Goal: Task Accomplishment & Management: Complete application form

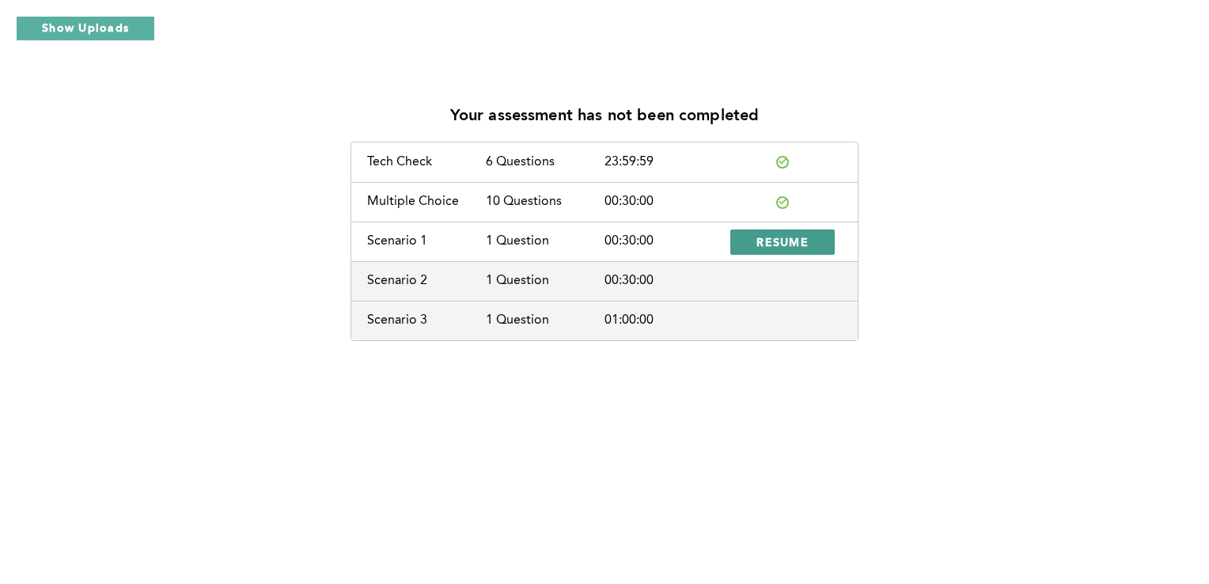
click at [786, 245] on span "RESUME" at bounding box center [783, 241] width 52 height 15
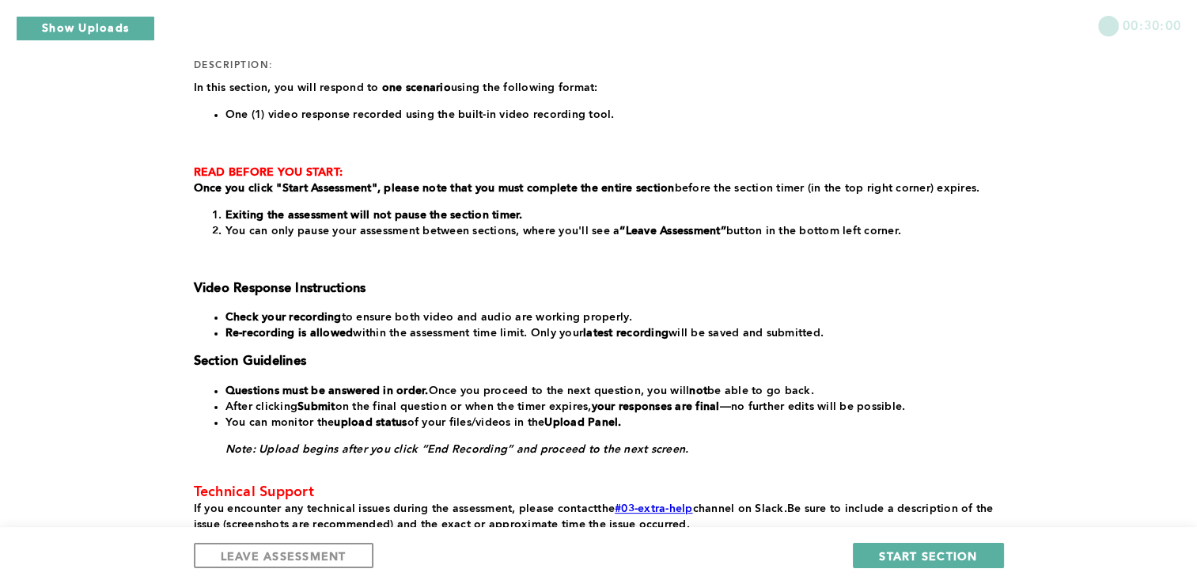
scroll to position [199, 0]
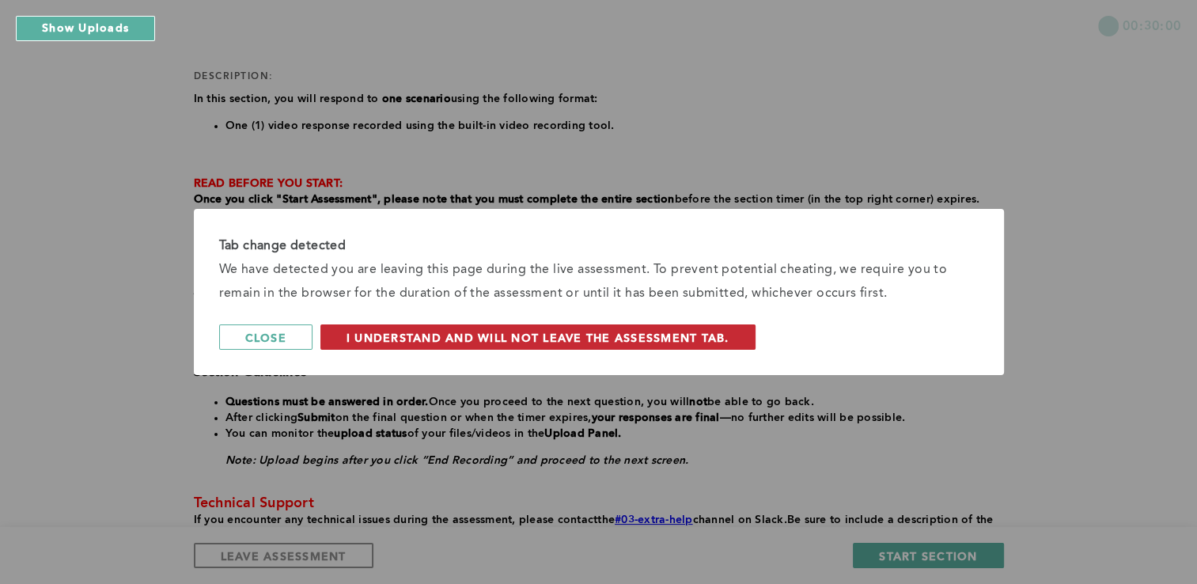
click at [647, 340] on span "I understand and will not leave the assessment tab." at bounding box center [538, 337] width 383 height 15
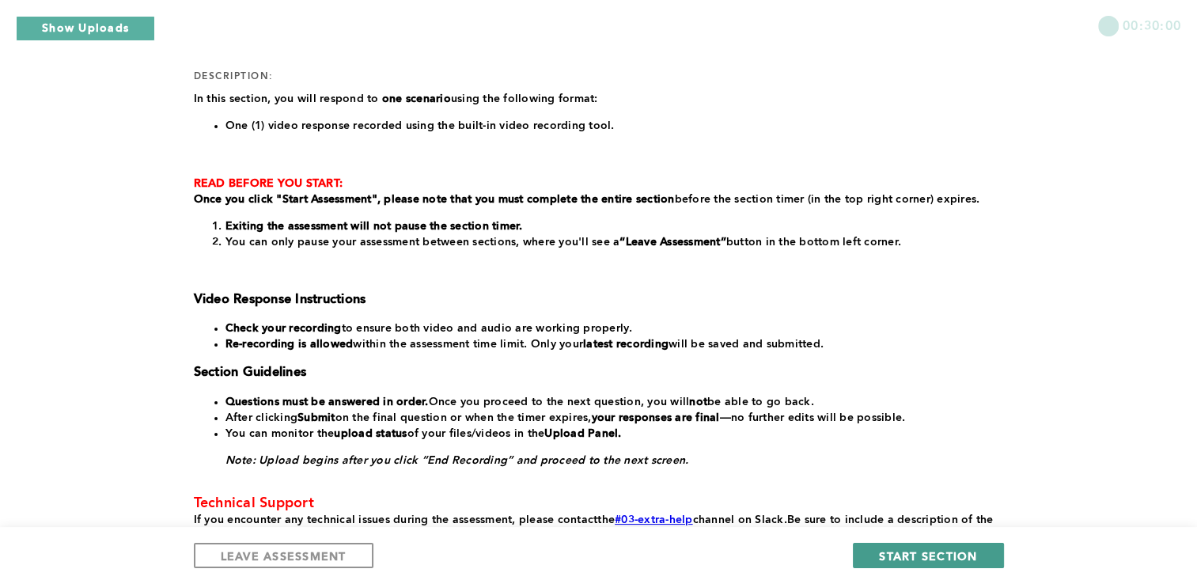
click at [931, 554] on span "START SECTION" at bounding box center [928, 555] width 98 height 15
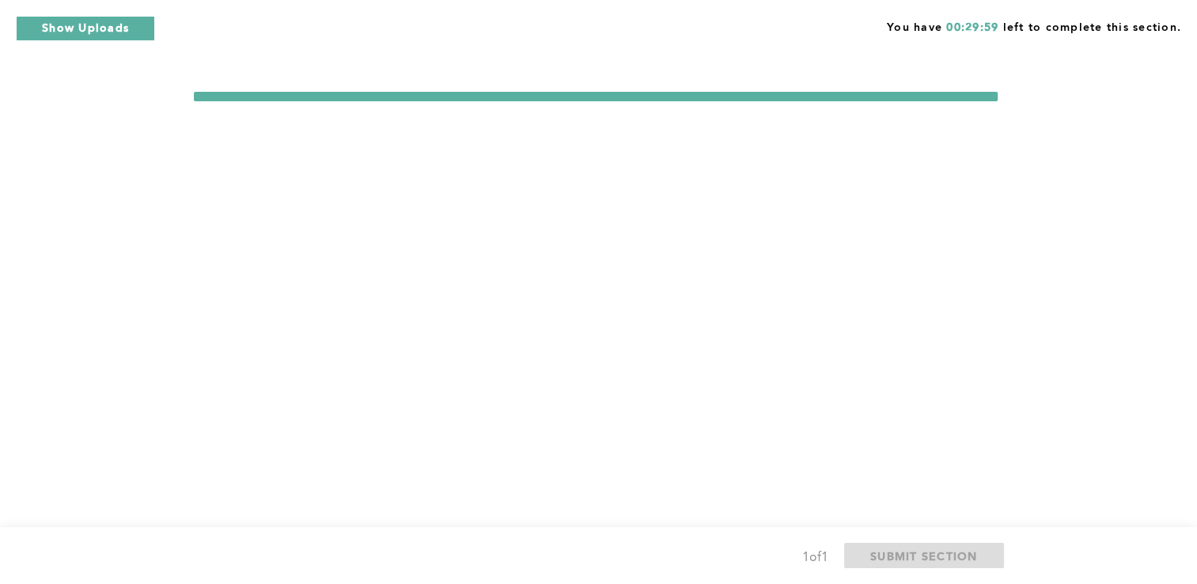
scroll to position [0, 0]
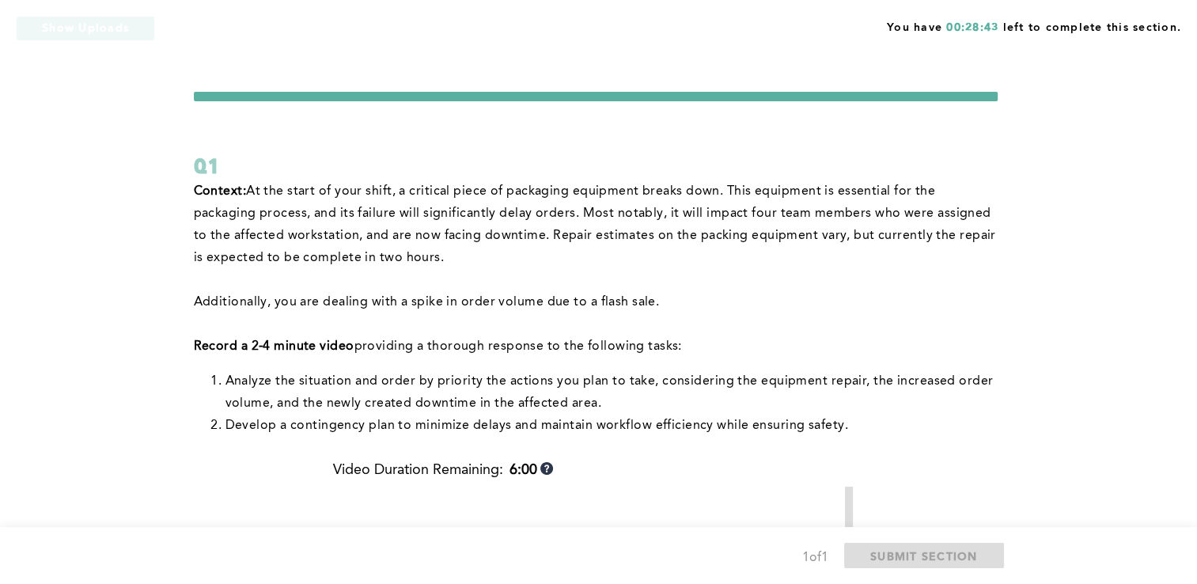
scroll to position [5, 0]
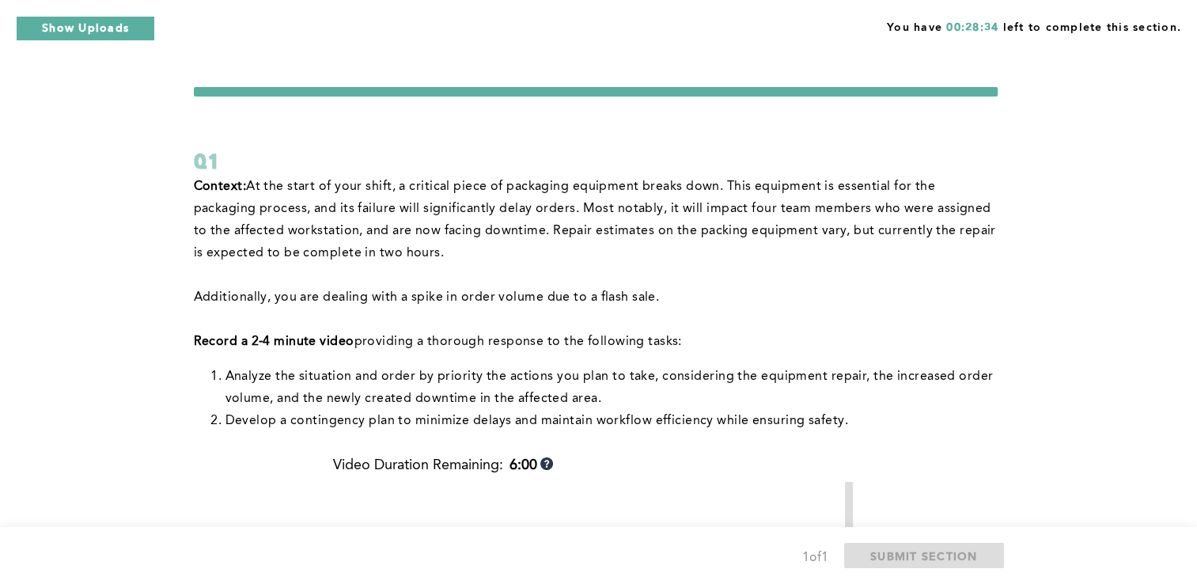
click at [969, 390] on li "﻿ Analyze the situation and order by priority the actions you plan to take, con…" at bounding box center [612, 388] width 772 height 44
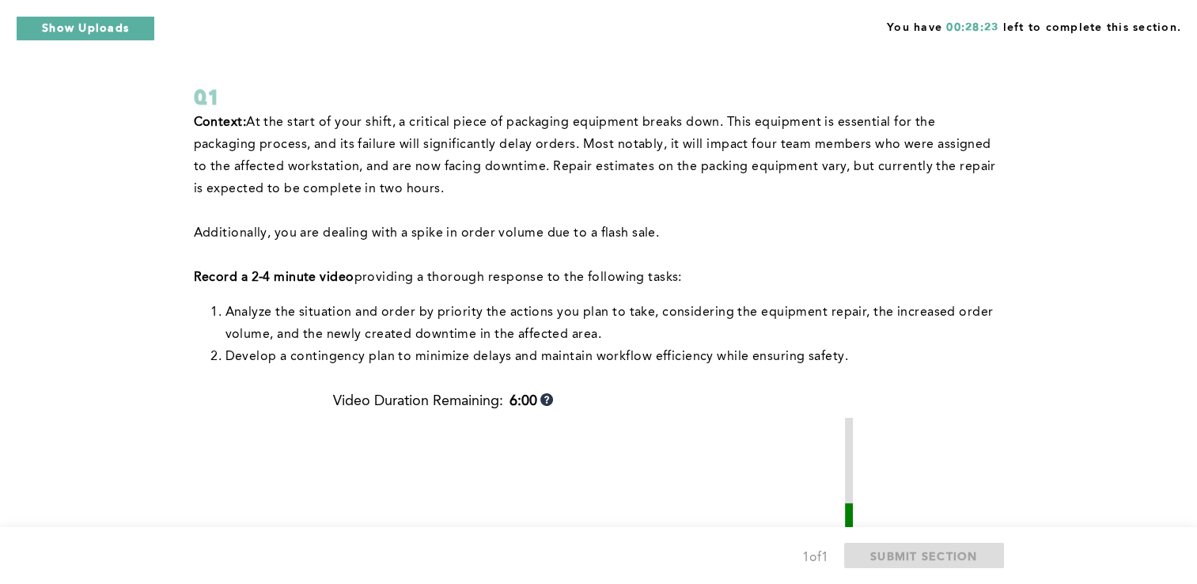
scroll to position [79, 0]
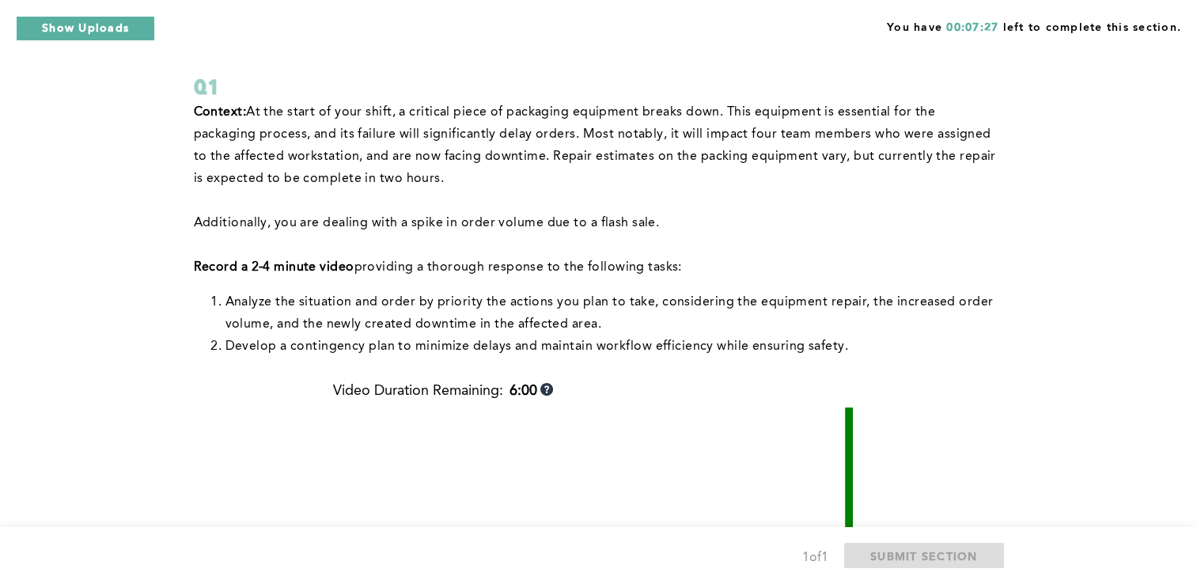
click at [526, 191] on p at bounding box center [596, 201] width 804 height 22
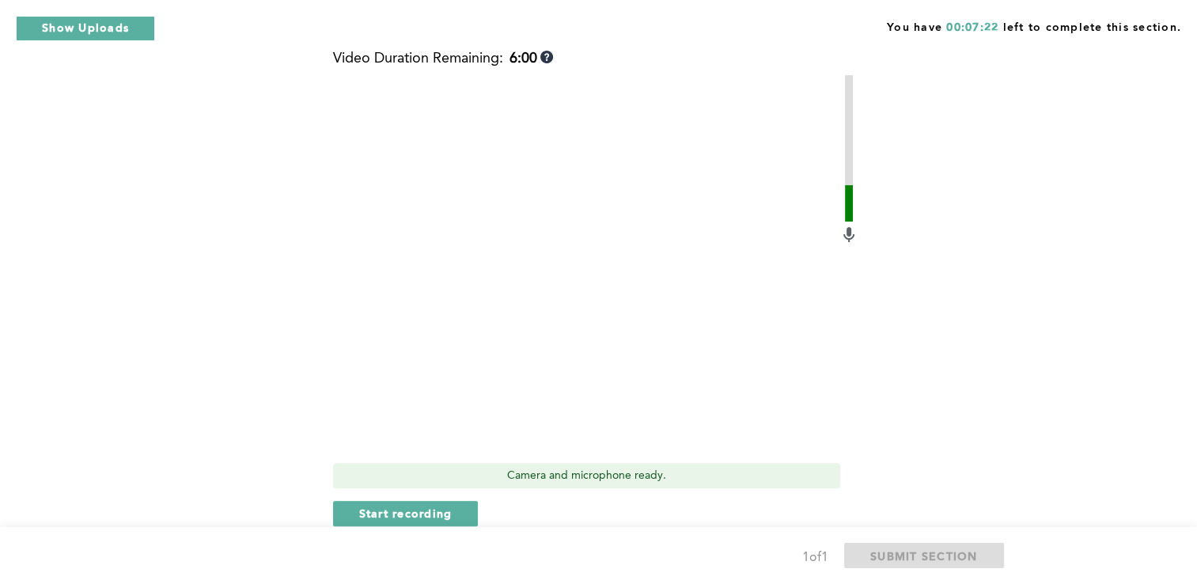
scroll to position [415, 0]
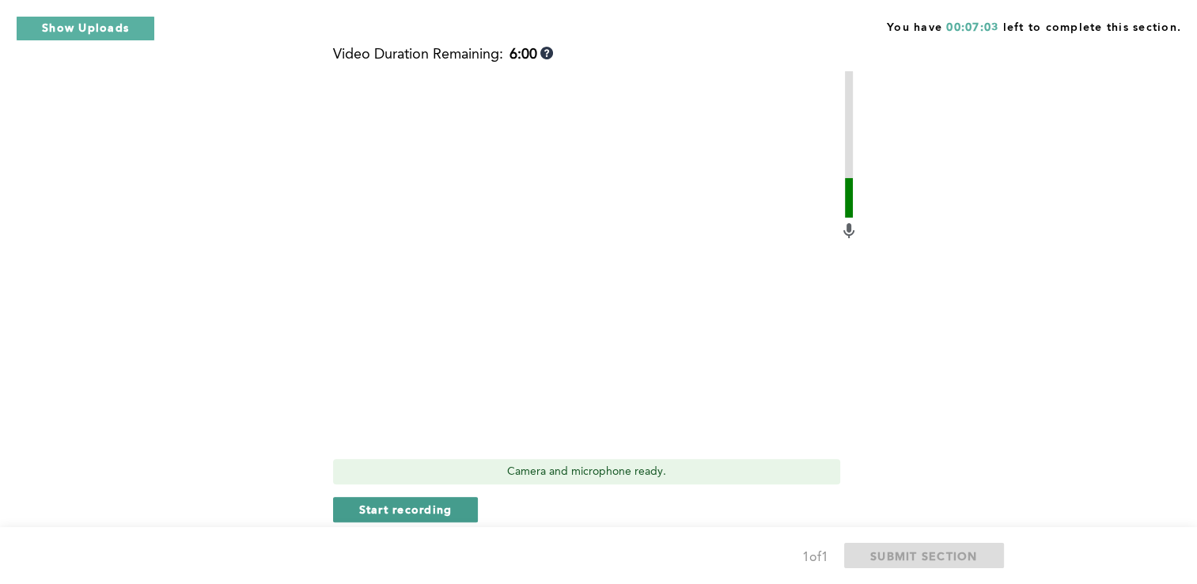
click at [422, 513] on span "Start recording" at bounding box center [405, 509] width 93 height 15
click at [424, 514] on span "Stop recording" at bounding box center [405, 509] width 93 height 15
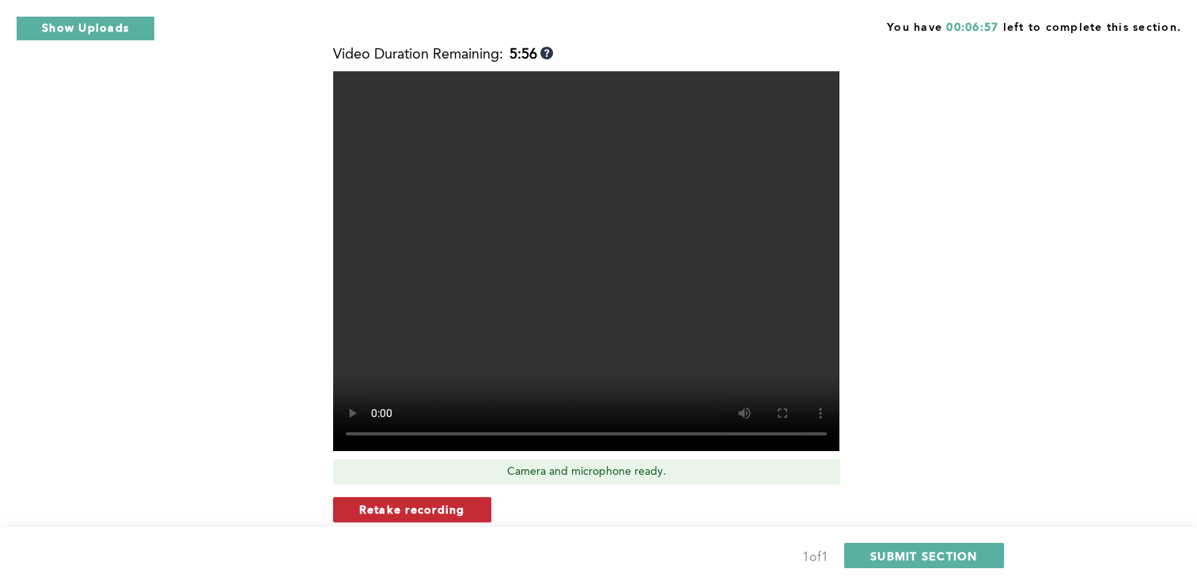
click at [389, 509] on span "Retake recording" at bounding box center [412, 509] width 106 height 15
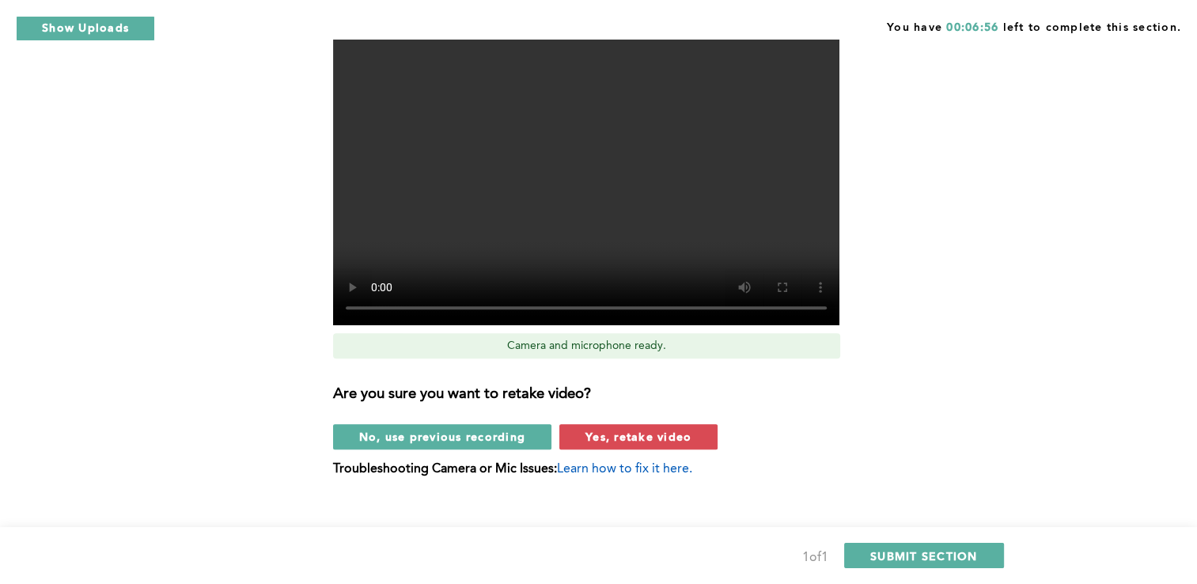
scroll to position [541, 0]
click at [622, 441] on span "Yes, retake video" at bounding box center [639, 436] width 106 height 15
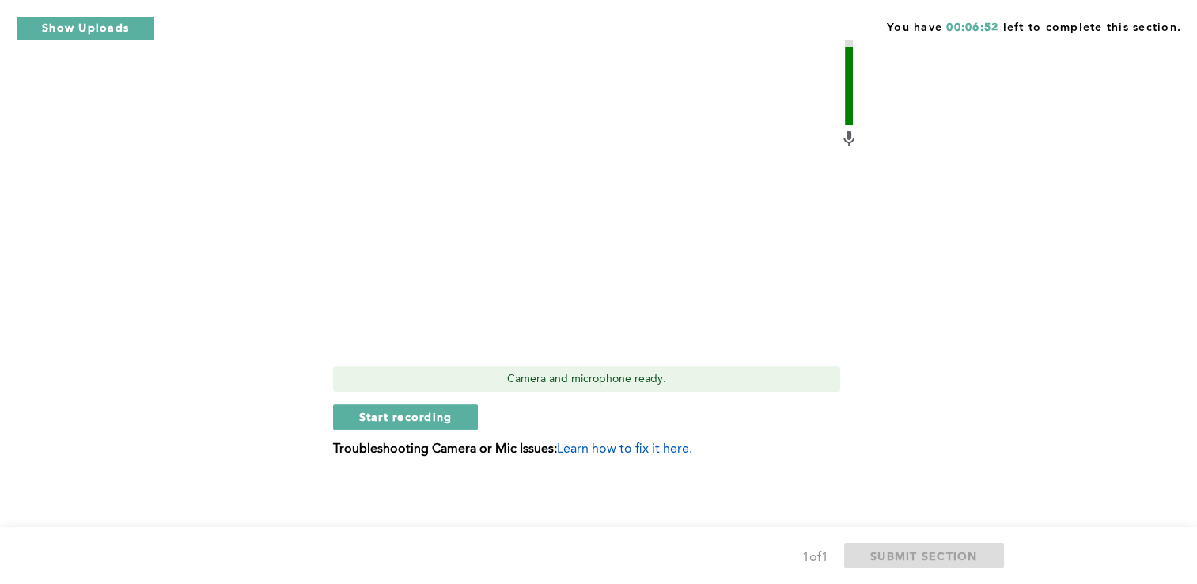
scroll to position [507, 0]
click at [431, 419] on span "Start recording" at bounding box center [405, 417] width 93 height 15
click at [431, 419] on span "Stop recording" at bounding box center [405, 417] width 93 height 15
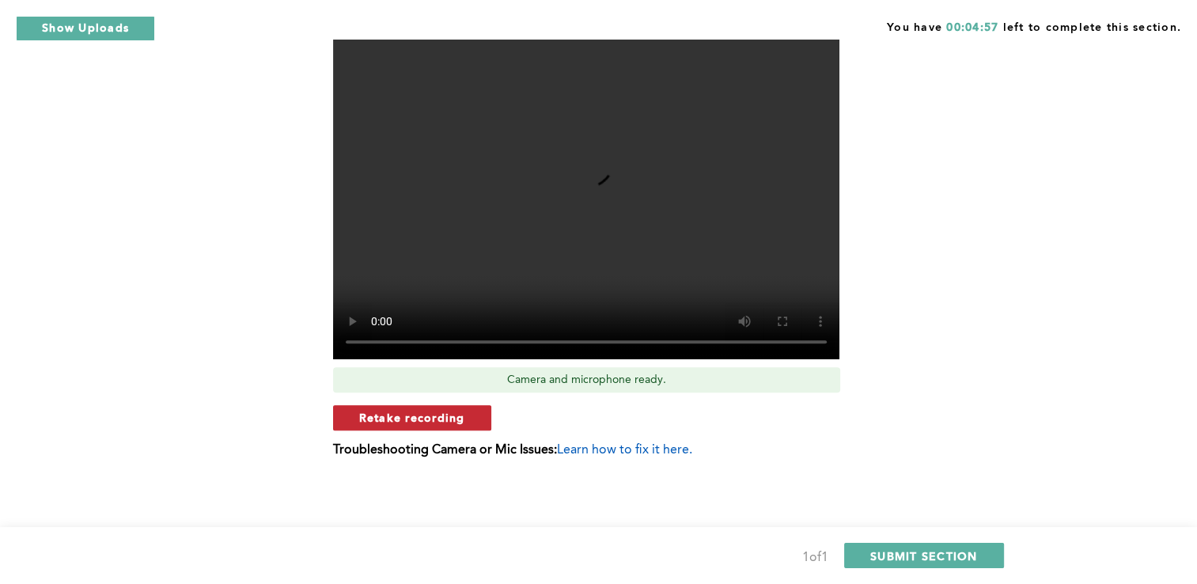
click at [461, 424] on span "Retake recording" at bounding box center [412, 417] width 106 height 15
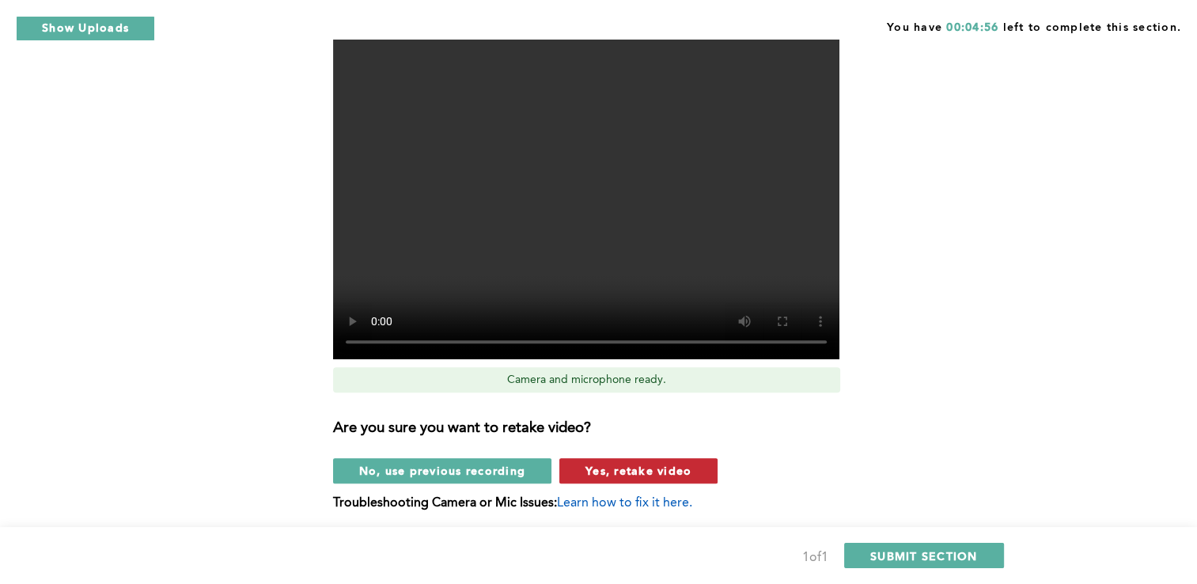
click at [626, 474] on span "Yes, retake video" at bounding box center [639, 470] width 106 height 15
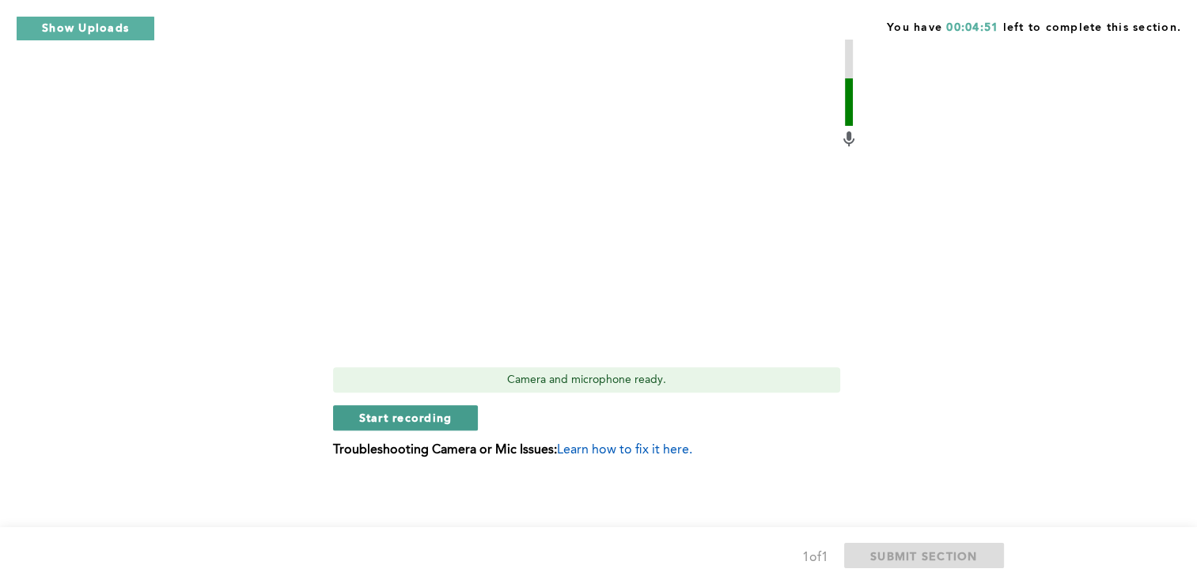
click at [438, 417] on span "Start recording" at bounding box center [405, 417] width 93 height 15
click at [438, 417] on span "Stop recording" at bounding box center [405, 417] width 93 height 15
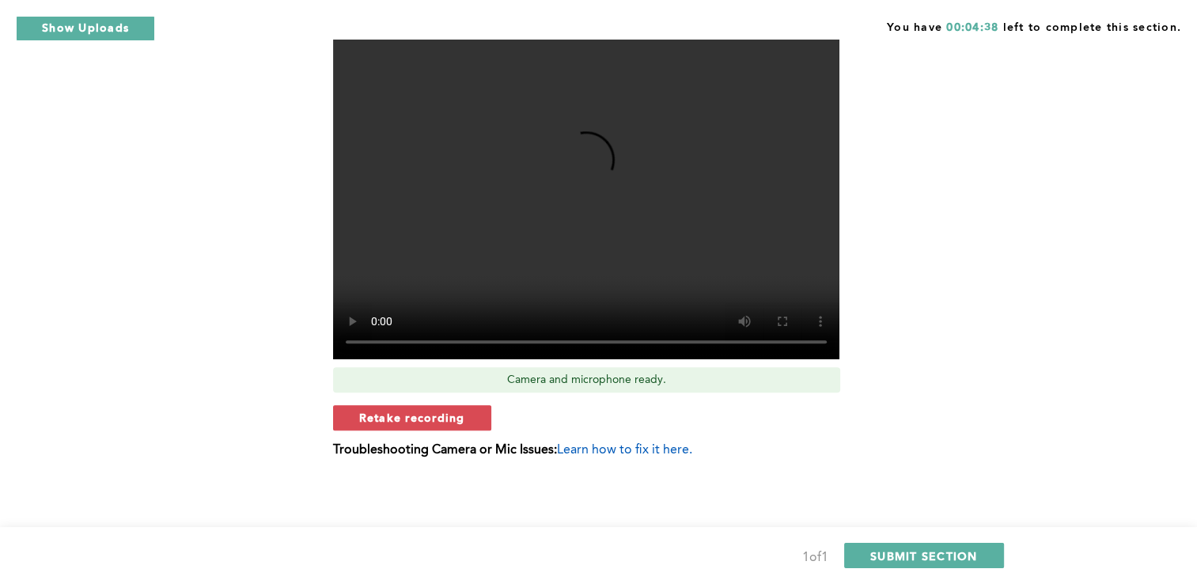
click at [438, 417] on span "Retake recording" at bounding box center [412, 417] width 106 height 15
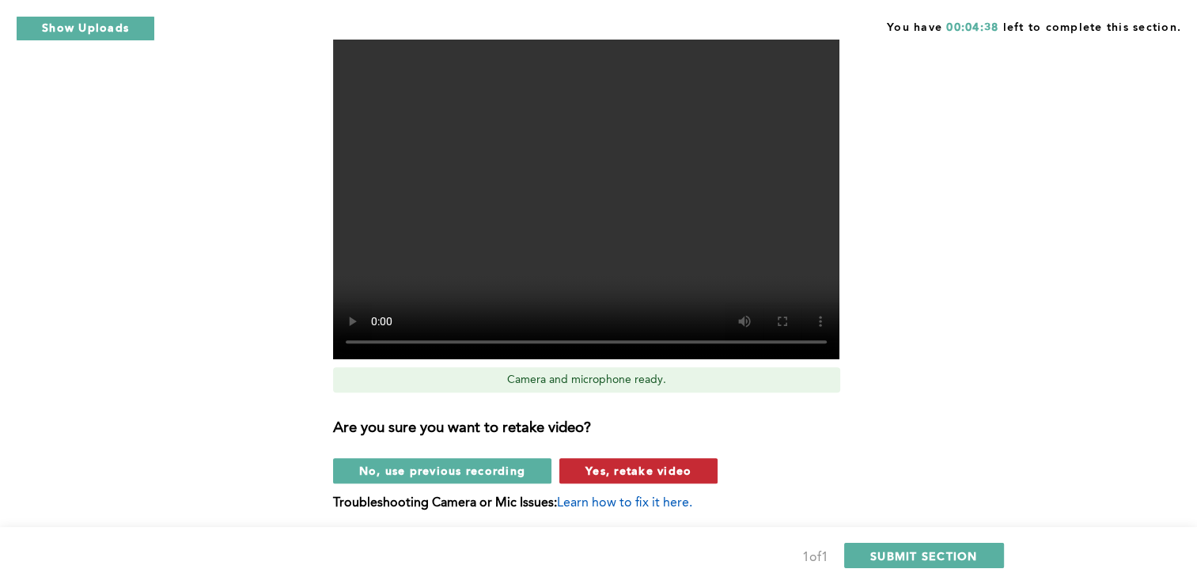
click at [668, 470] on span "Yes, retake video" at bounding box center [639, 470] width 106 height 15
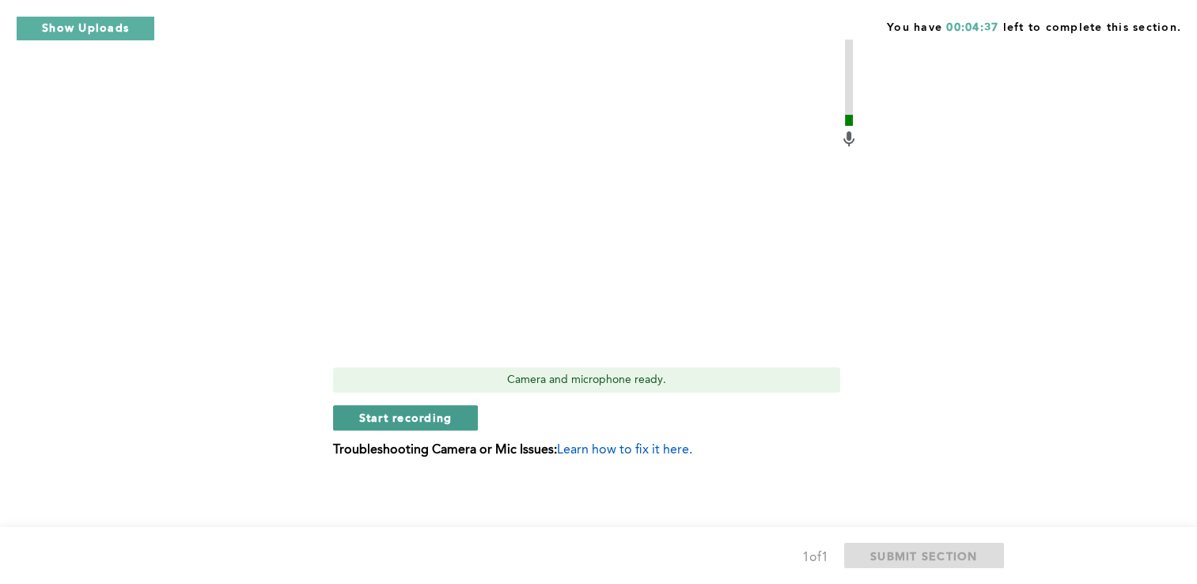
click at [390, 415] on span "Start recording" at bounding box center [405, 417] width 93 height 15
click at [390, 415] on span "Stop recording" at bounding box center [405, 417] width 93 height 15
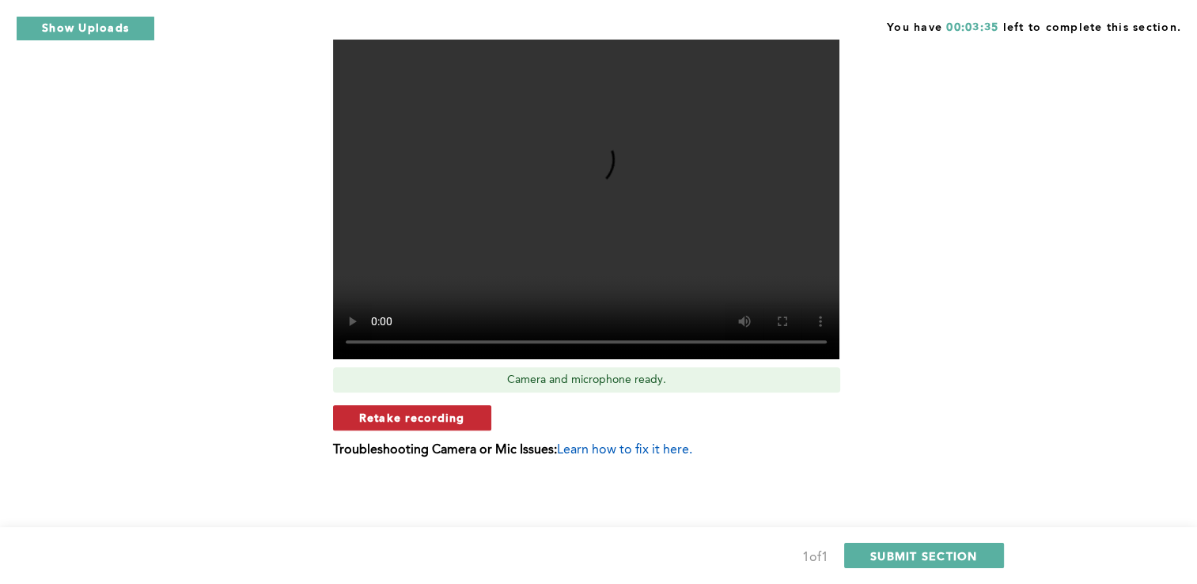
click at [469, 426] on button "Retake recording" at bounding box center [412, 417] width 158 height 25
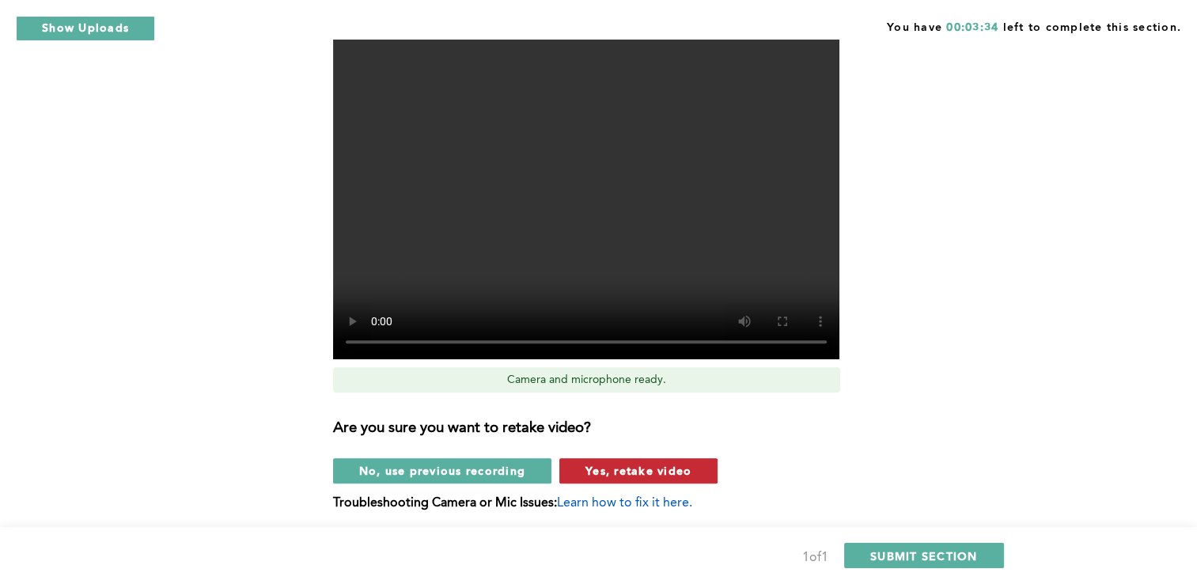
click at [696, 467] on button "Yes, retake video" at bounding box center [639, 470] width 158 height 25
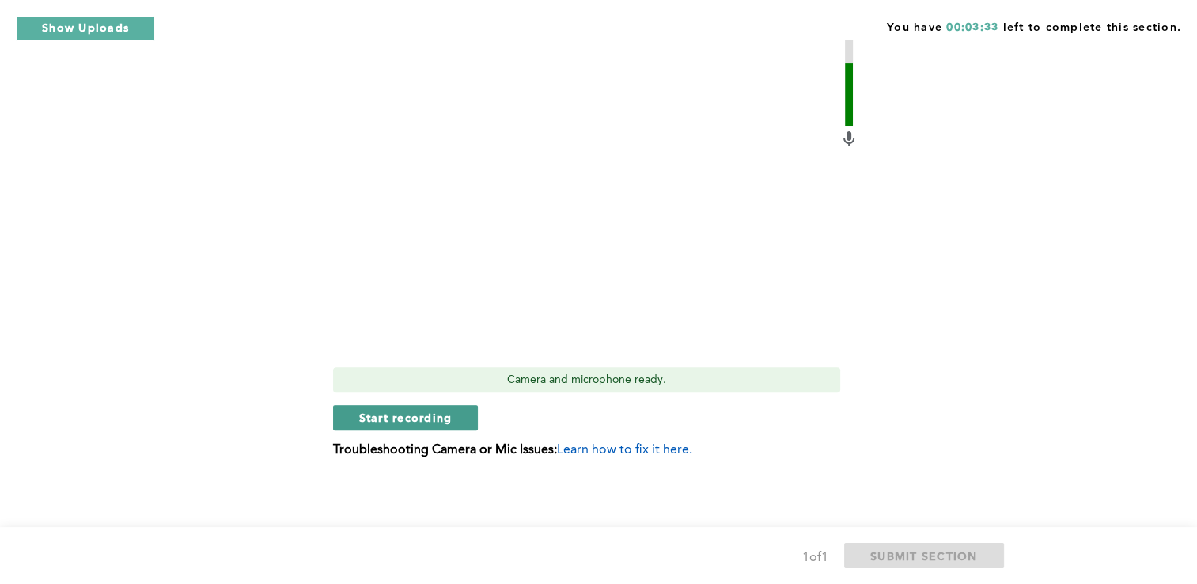
click at [404, 416] on span "Start recording" at bounding box center [405, 417] width 93 height 15
click at [404, 416] on span "Stop recording" at bounding box center [405, 417] width 93 height 15
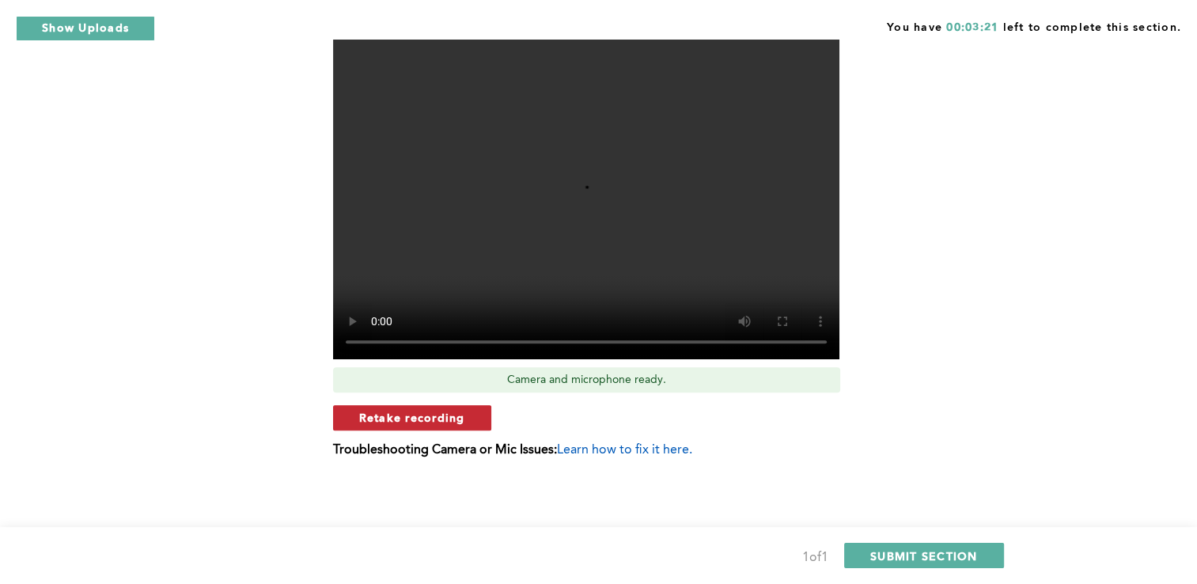
click at [464, 423] on button "Retake recording" at bounding box center [412, 417] width 158 height 25
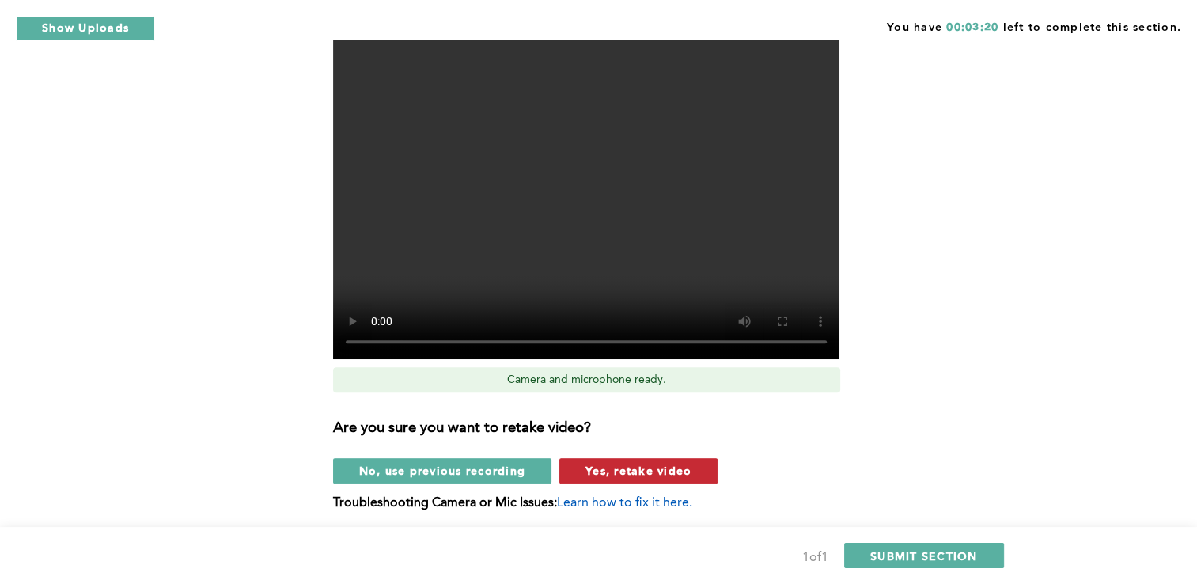
click at [618, 464] on span "Yes, retake video" at bounding box center [639, 470] width 106 height 15
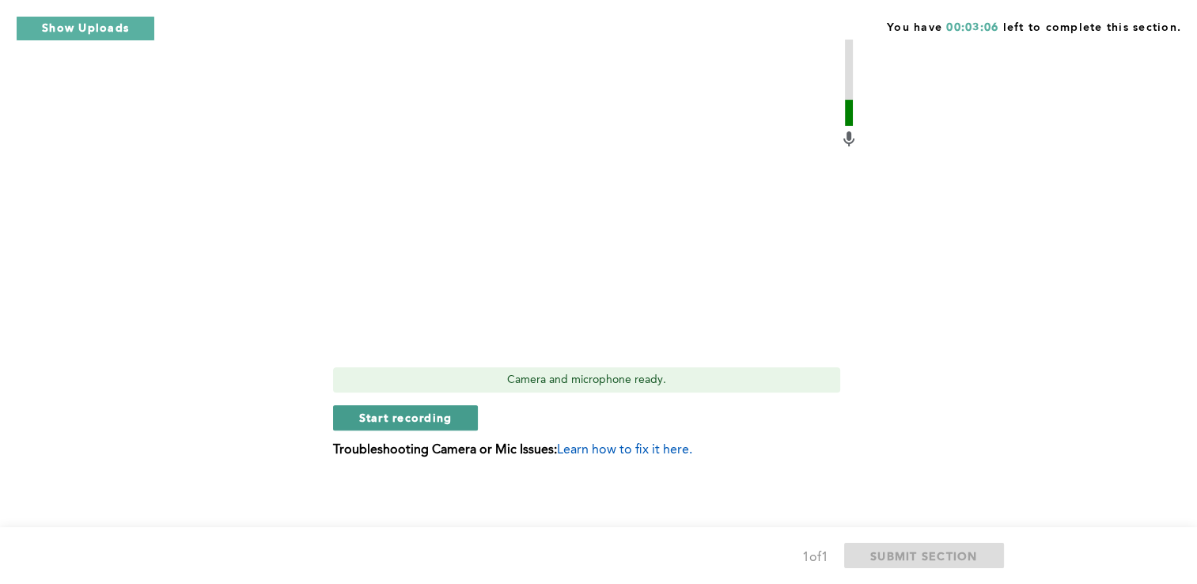
click at [461, 413] on button "Start recording" at bounding box center [406, 417] width 146 height 25
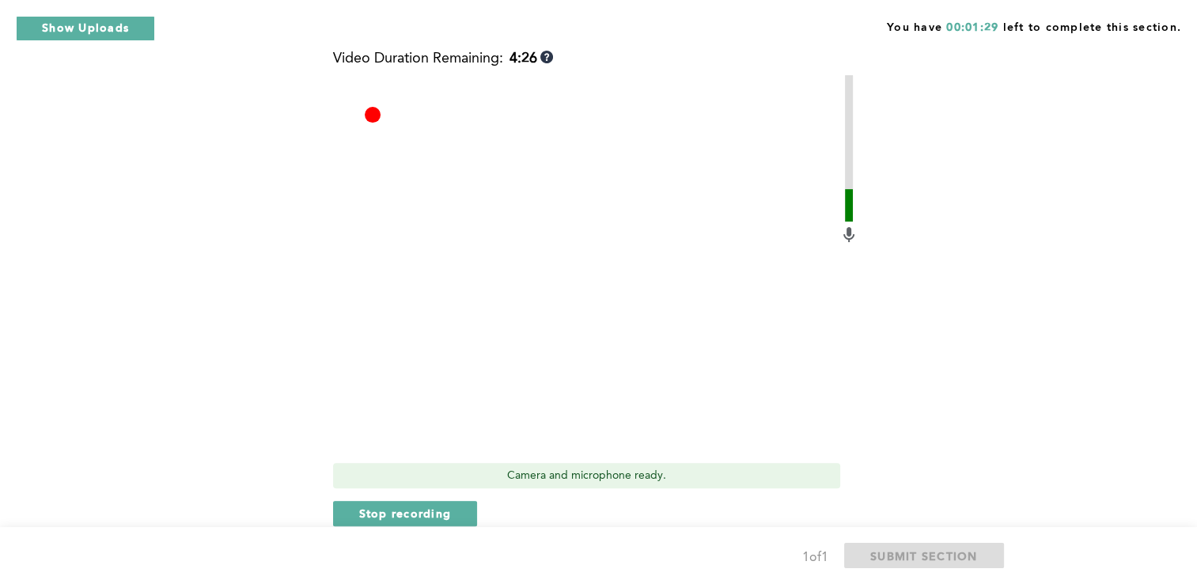
scroll to position [414, 0]
click at [428, 515] on span "Stop recording" at bounding box center [405, 510] width 93 height 15
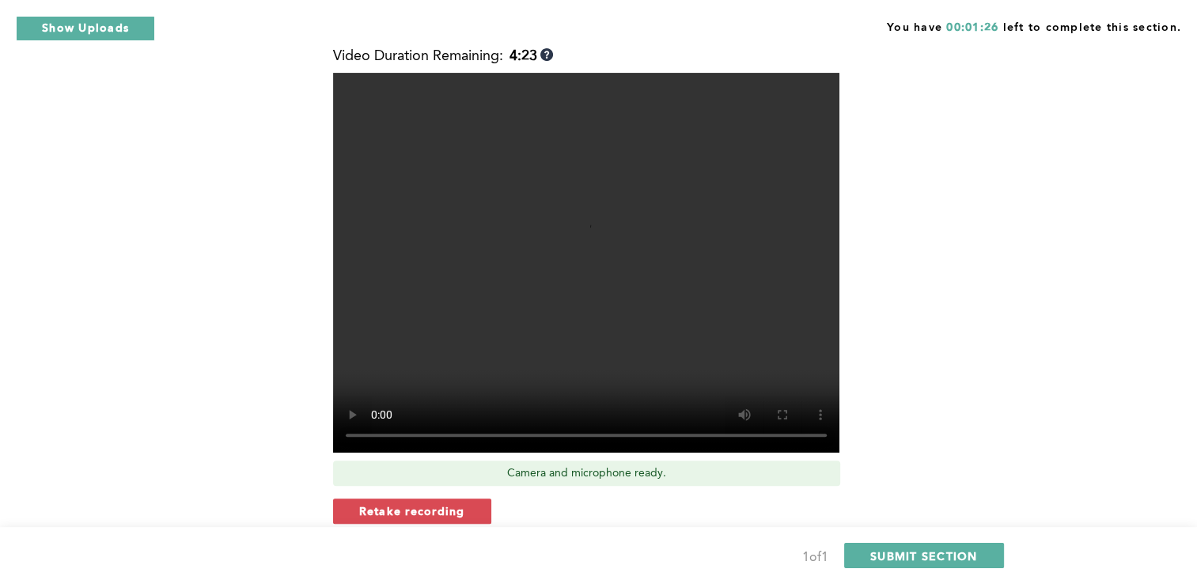
scroll to position [507, 0]
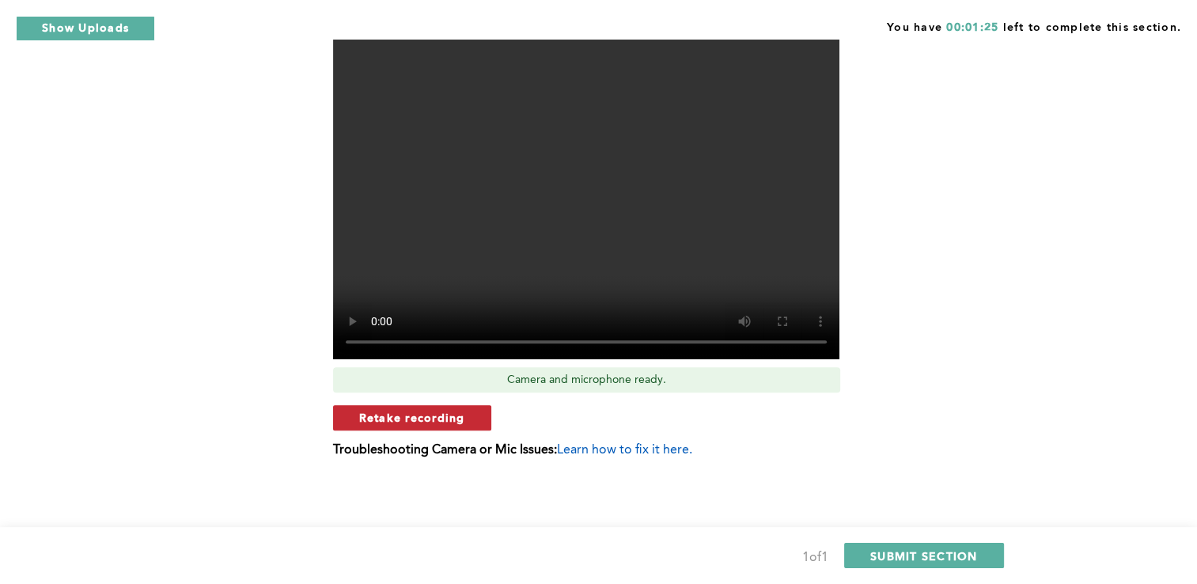
click at [408, 427] on button "Retake recording" at bounding box center [412, 417] width 158 height 25
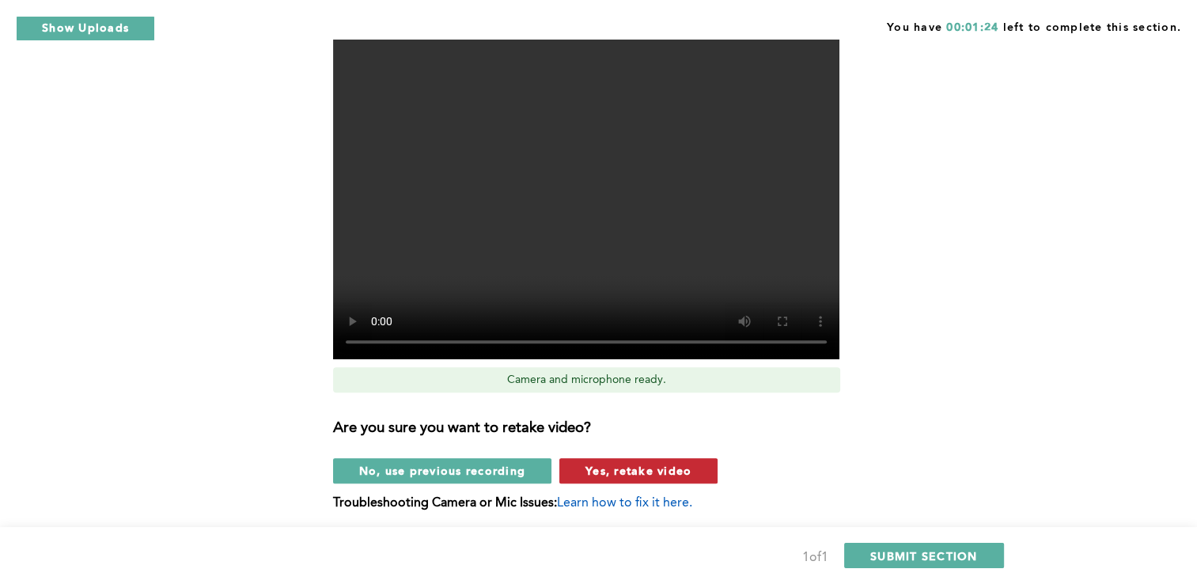
click at [635, 471] on span "Yes, retake video" at bounding box center [639, 470] width 106 height 15
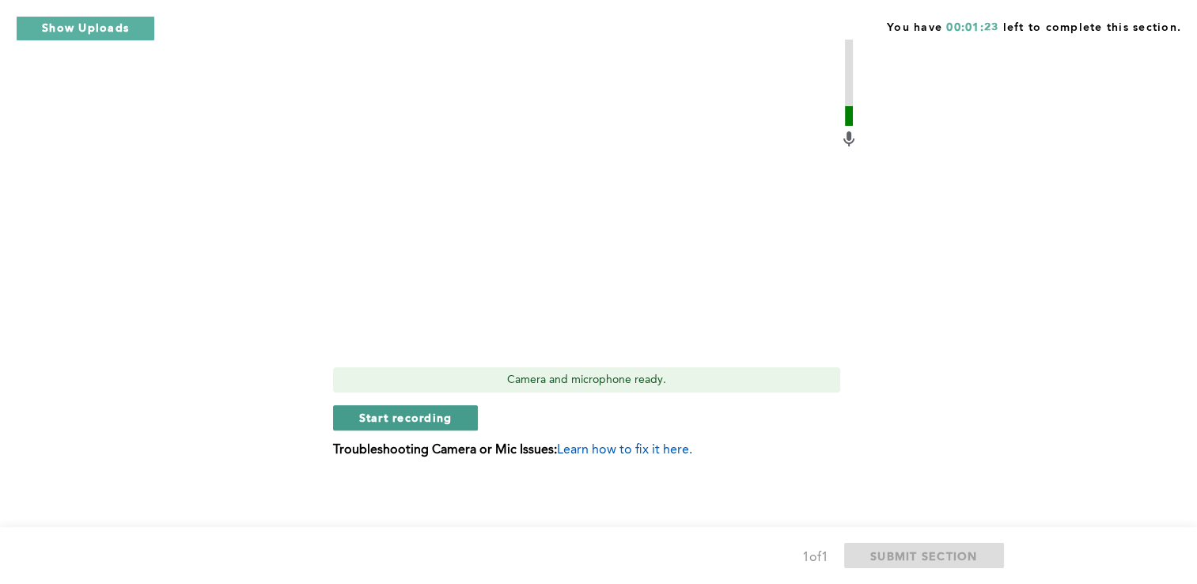
click at [443, 416] on span "Start recording" at bounding box center [405, 417] width 93 height 15
drag, startPoint x: 443, startPoint y: 416, endPoint x: 412, endPoint y: 420, distance: 31.9
click at [412, 420] on span "Stop recording" at bounding box center [405, 417] width 93 height 15
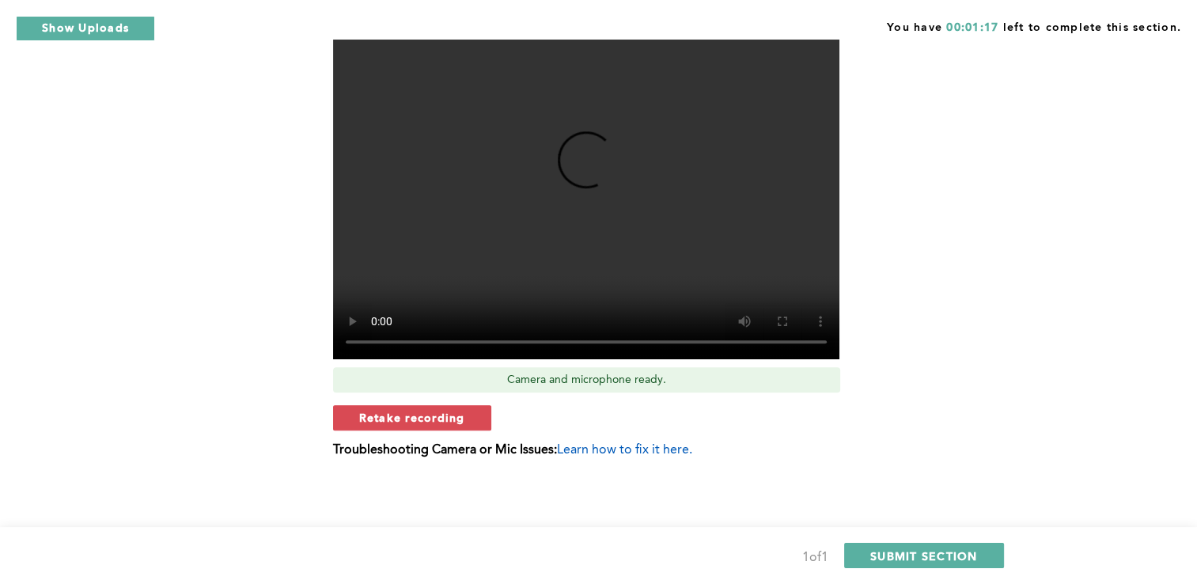
click at [424, 398] on div "Video Duration Remaining: 5:55 Camera and microphone ready. Retake recording Tr…" at bounding box center [595, 212] width 525 height 515
click at [431, 412] on span "Retake recording" at bounding box center [412, 417] width 106 height 15
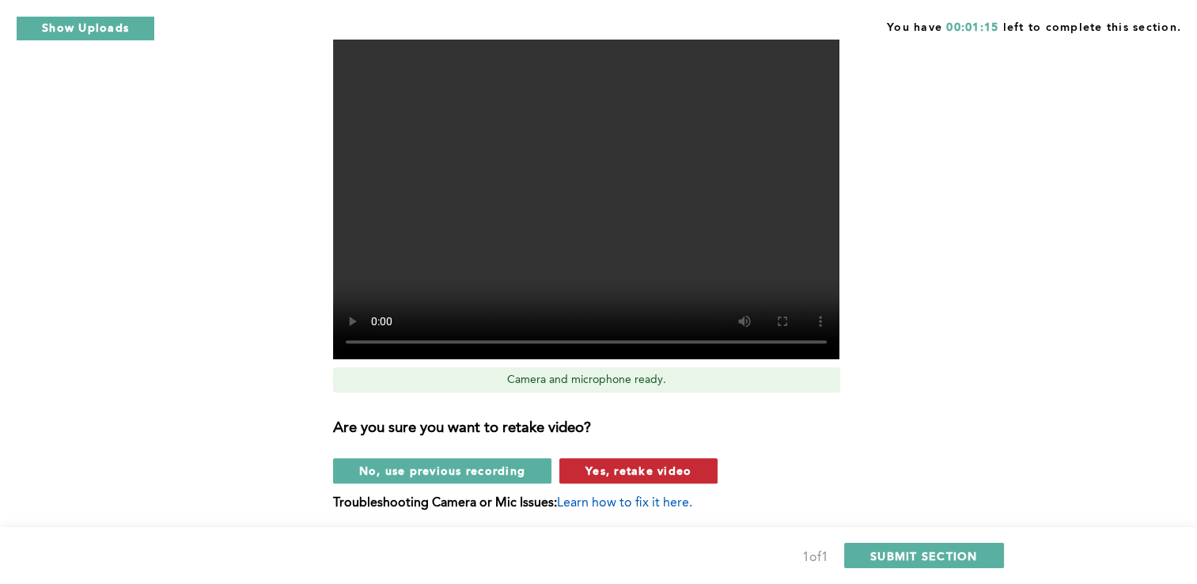
click at [621, 467] on span "Yes, retake video" at bounding box center [639, 470] width 106 height 15
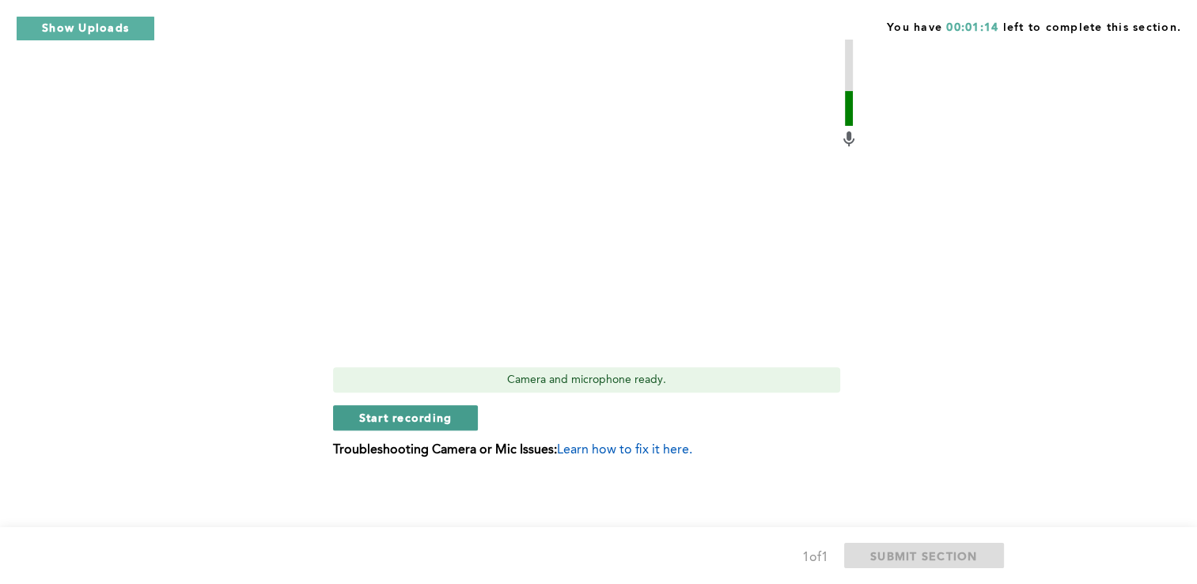
click at [430, 410] on span "Start recording" at bounding box center [405, 417] width 93 height 15
click at [437, 416] on span "Stop recording" at bounding box center [405, 417] width 93 height 15
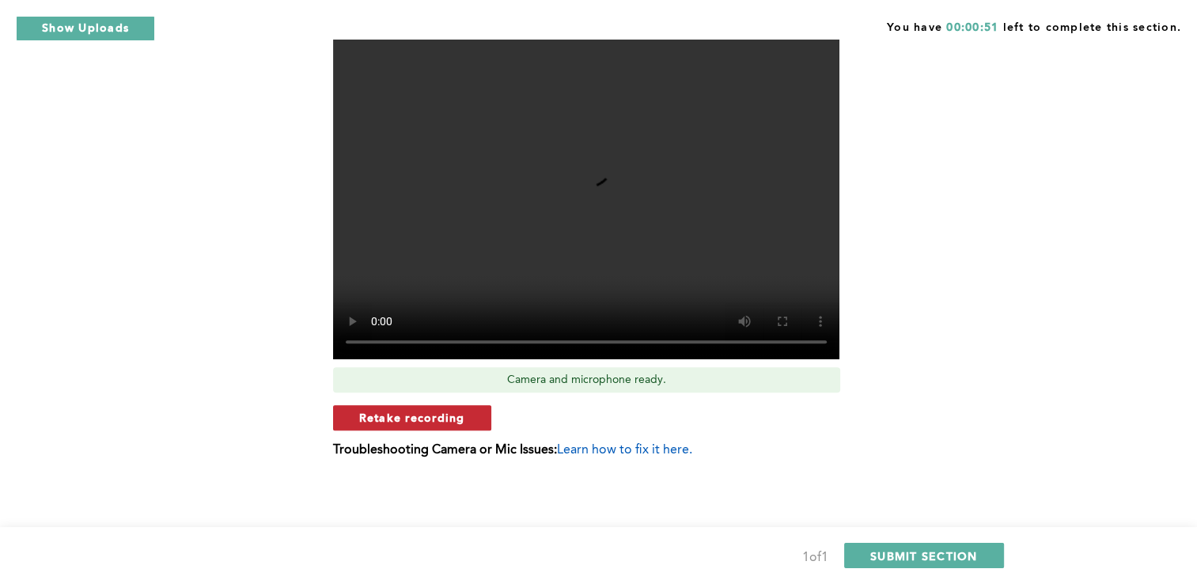
click at [440, 417] on span "Retake recording" at bounding box center [412, 417] width 106 height 15
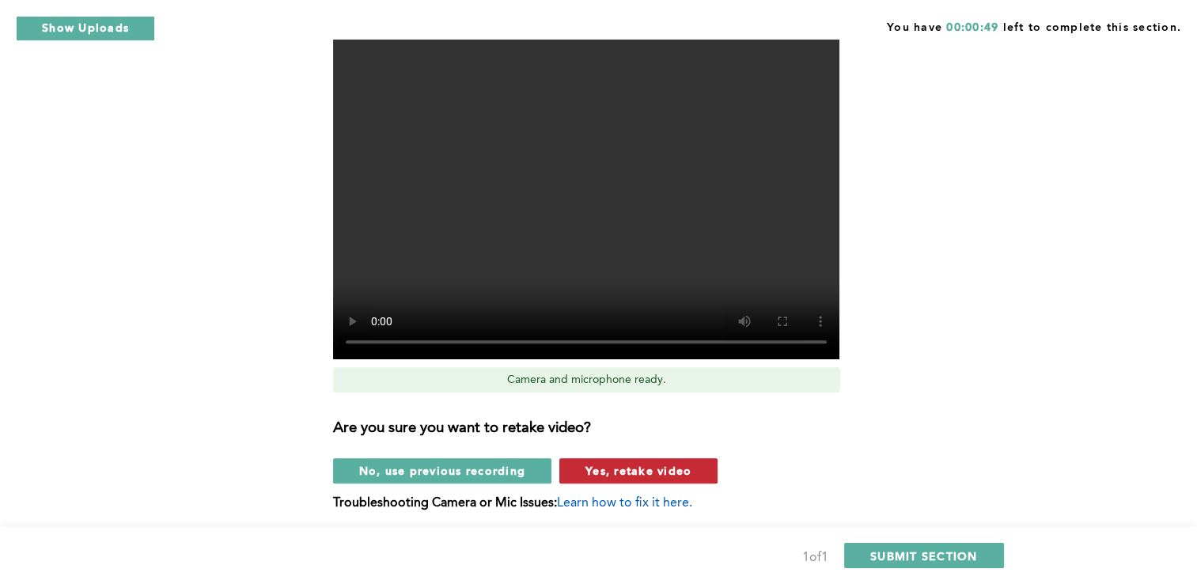
click at [680, 475] on span "Yes, retake video" at bounding box center [639, 470] width 106 height 15
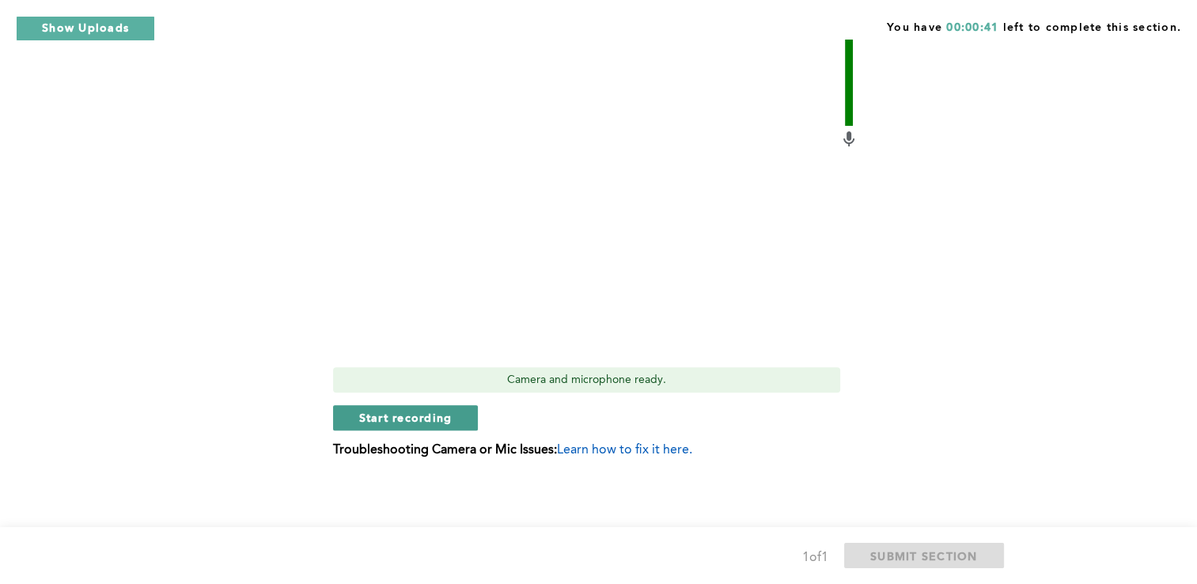
click at [376, 415] on span "Start recording" at bounding box center [405, 417] width 93 height 15
drag, startPoint x: 376, startPoint y: 415, endPoint x: 373, endPoint y: 404, distance: 10.8
click at [373, 405] on button "Stop recording" at bounding box center [405, 417] width 145 height 25
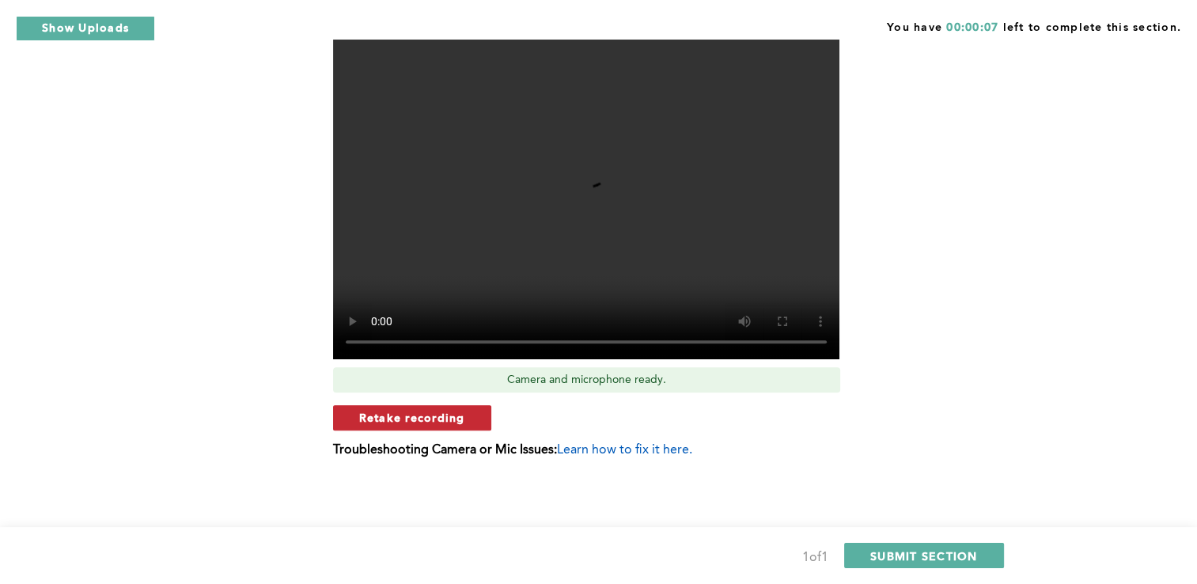
click at [448, 416] on span "Retake recording" at bounding box center [412, 417] width 106 height 15
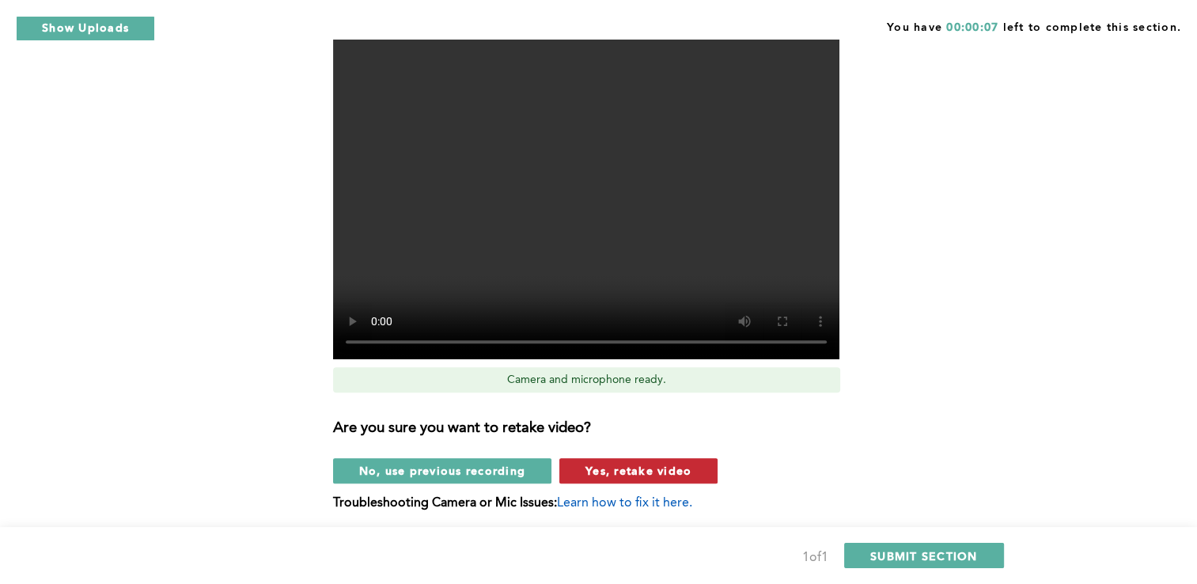
click at [617, 465] on span "Yes, retake video" at bounding box center [639, 470] width 106 height 15
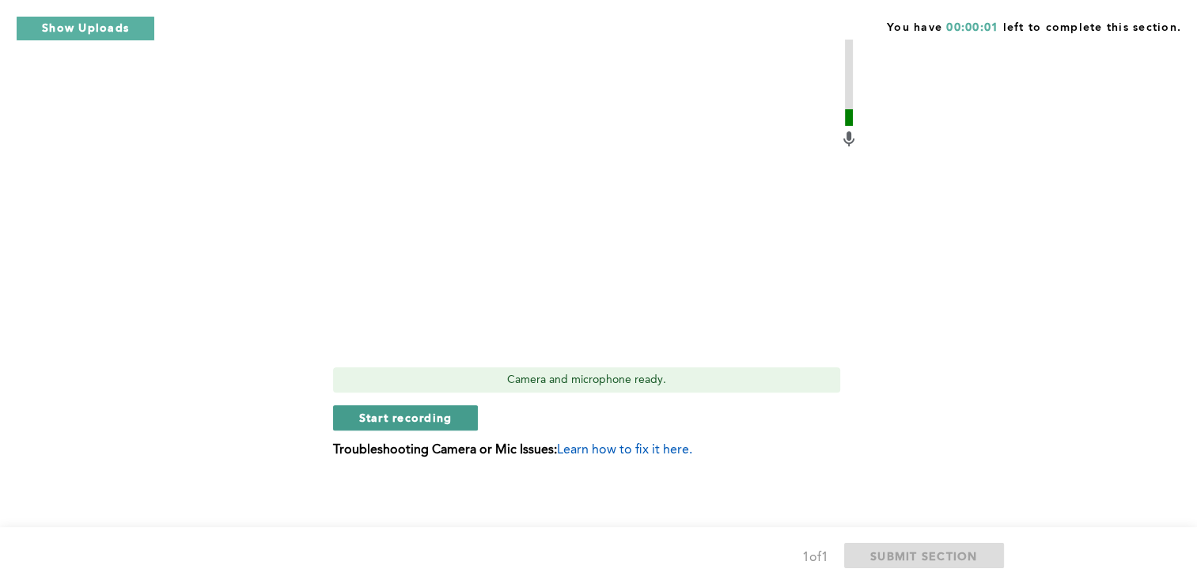
click at [440, 412] on span "Start recording" at bounding box center [405, 417] width 93 height 15
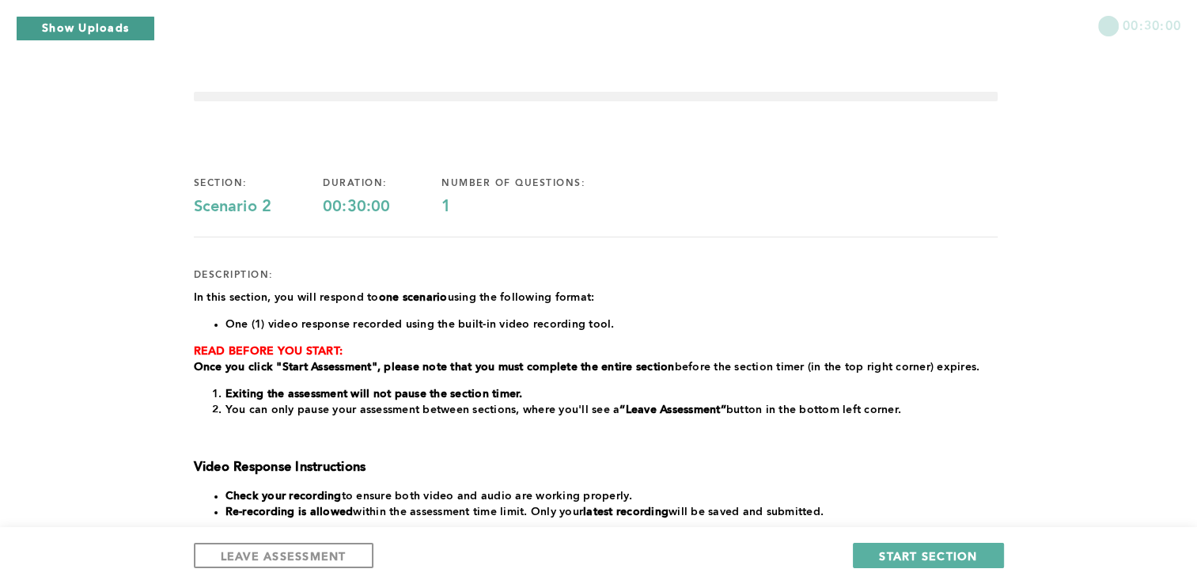
click at [74, 27] on button "Show Uploads" at bounding box center [85, 28] width 139 height 25
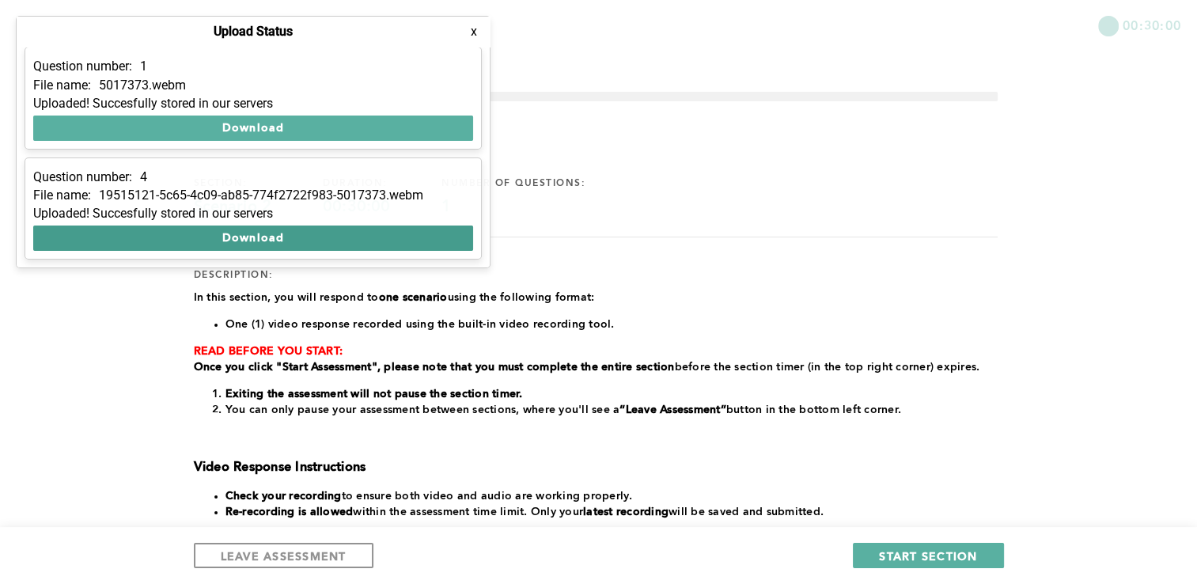
click at [250, 236] on button "Download" at bounding box center [253, 238] width 440 height 25
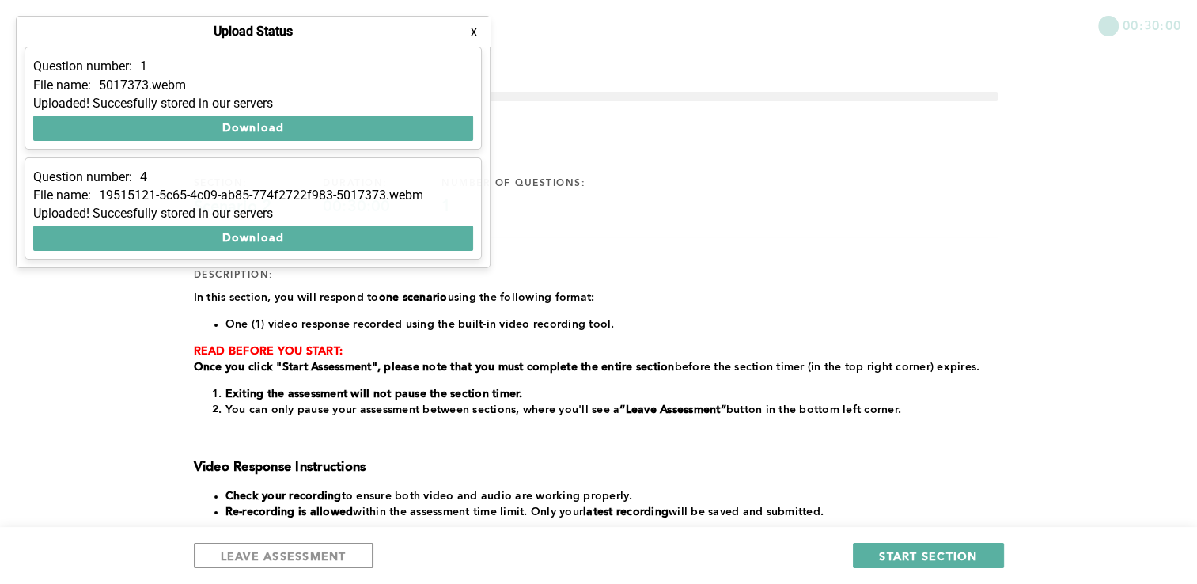
click at [481, 36] on button "x" at bounding box center [474, 32] width 16 height 16
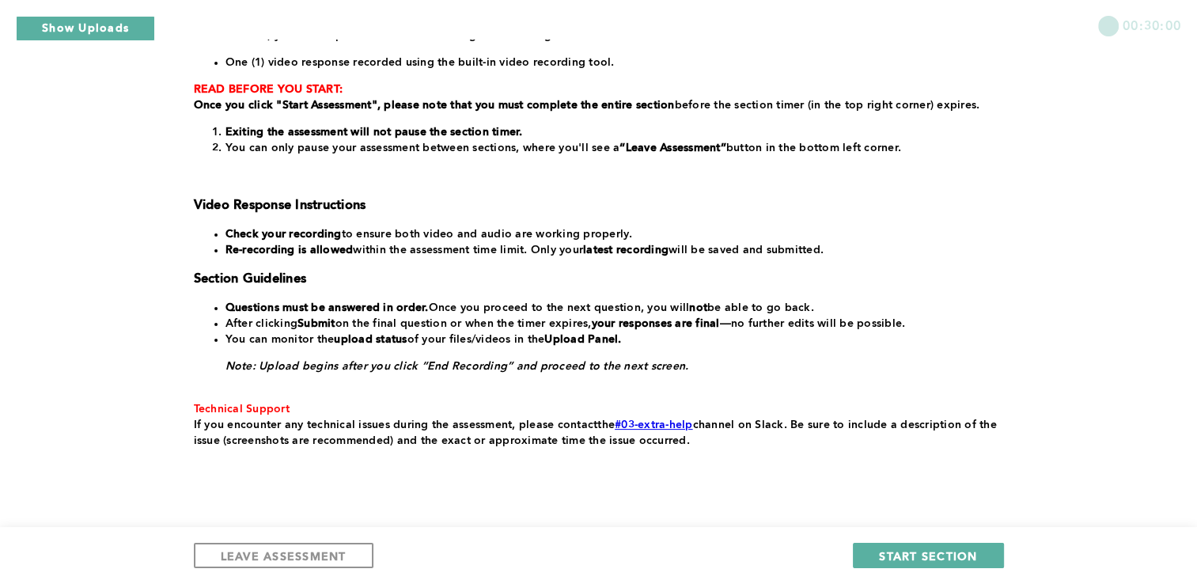
scroll to position [297, 0]
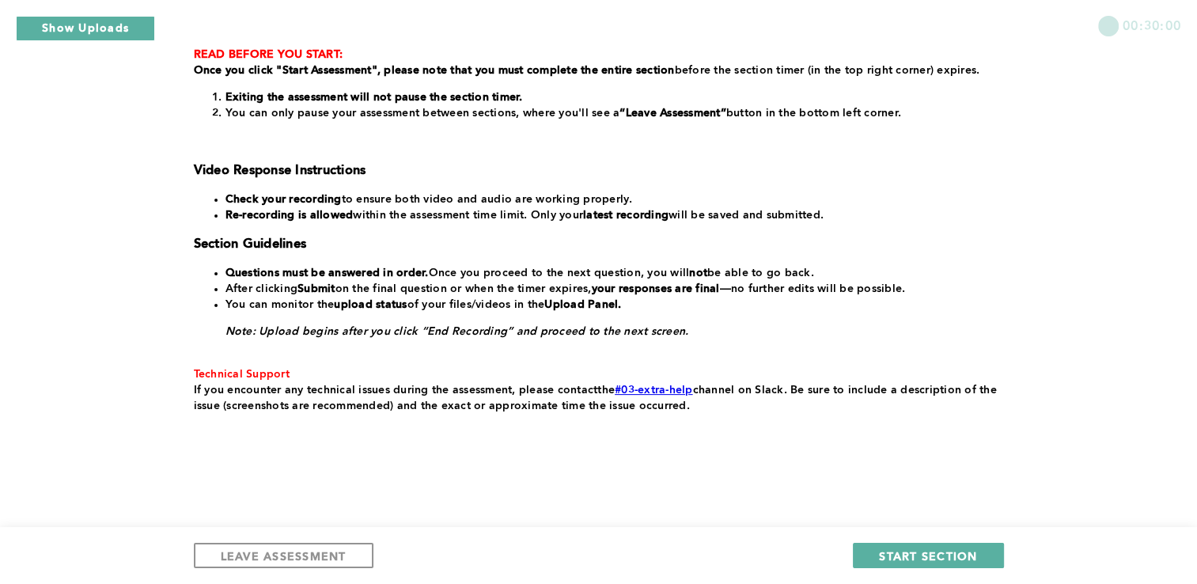
click at [613, 128] on div "In this section, you will respond to one scenario using the following format: O…" at bounding box center [596, 203] width 804 height 421
click at [279, 525] on div "00:30:00 section: Scenario 2 duration: 00:30:00 number of questions: 1 descript…" at bounding box center [598, 144] width 1197 height 882
click at [320, 552] on span "LEAVE ASSESSMENT" at bounding box center [284, 555] width 126 height 15
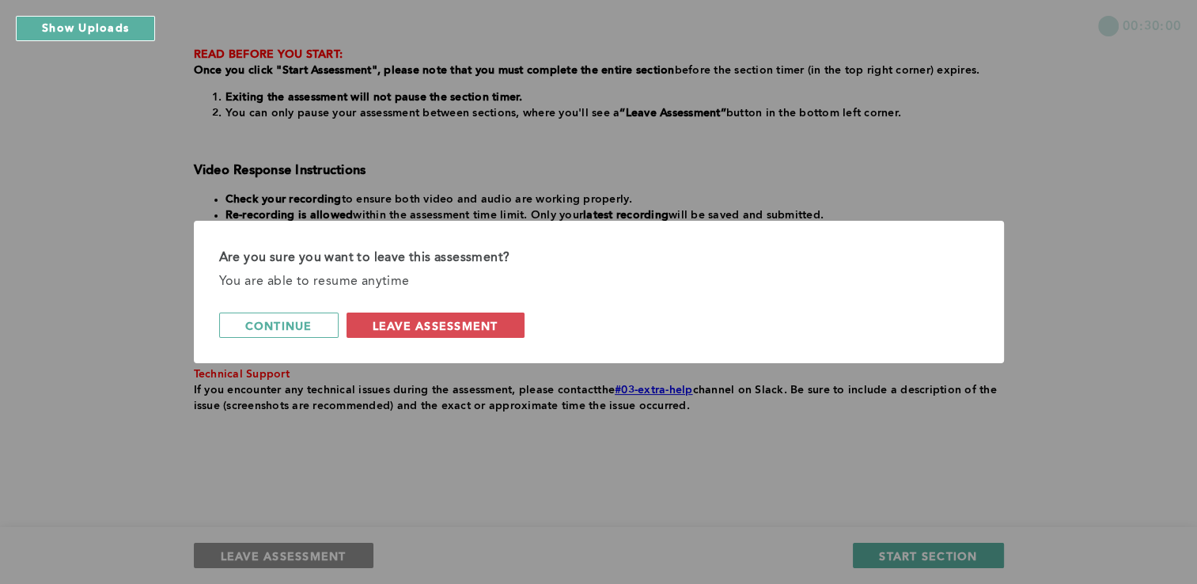
click at [320, 552] on div "Are you sure you want to leave this assessment? You are able to resume anytime …" at bounding box center [598, 292] width 1197 height 584
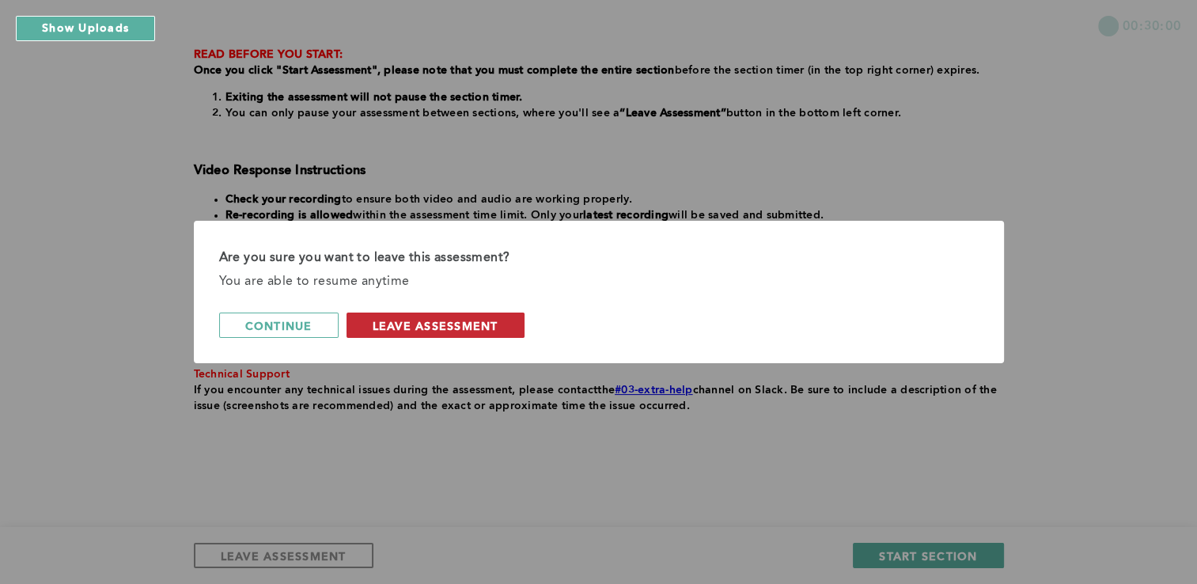
click at [408, 315] on button "leave assessment" at bounding box center [436, 325] width 178 height 25
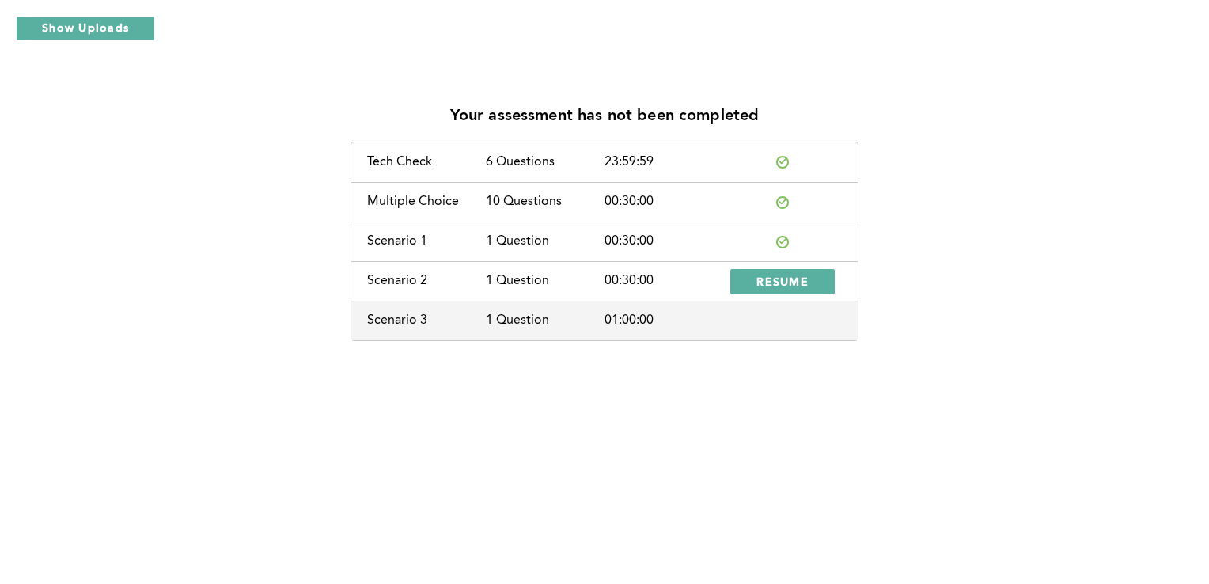
click at [791, 237] on div at bounding box center [782, 242] width 119 height 13
click at [70, 27] on button "Show Uploads" at bounding box center [85, 28] width 139 height 25
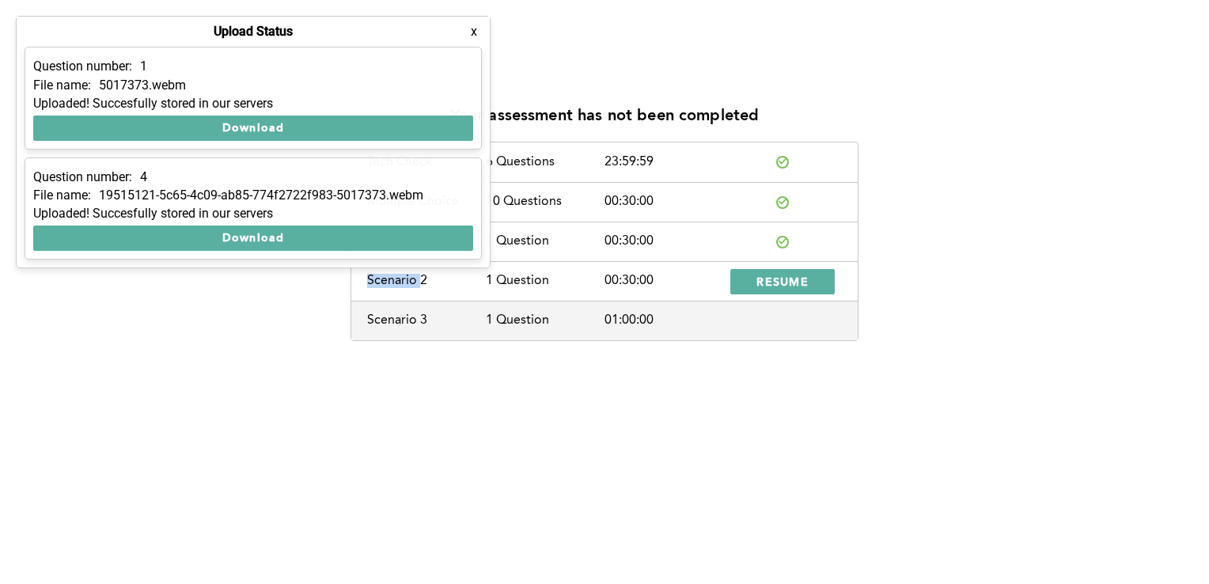
click at [475, 30] on button "x" at bounding box center [474, 32] width 16 height 16
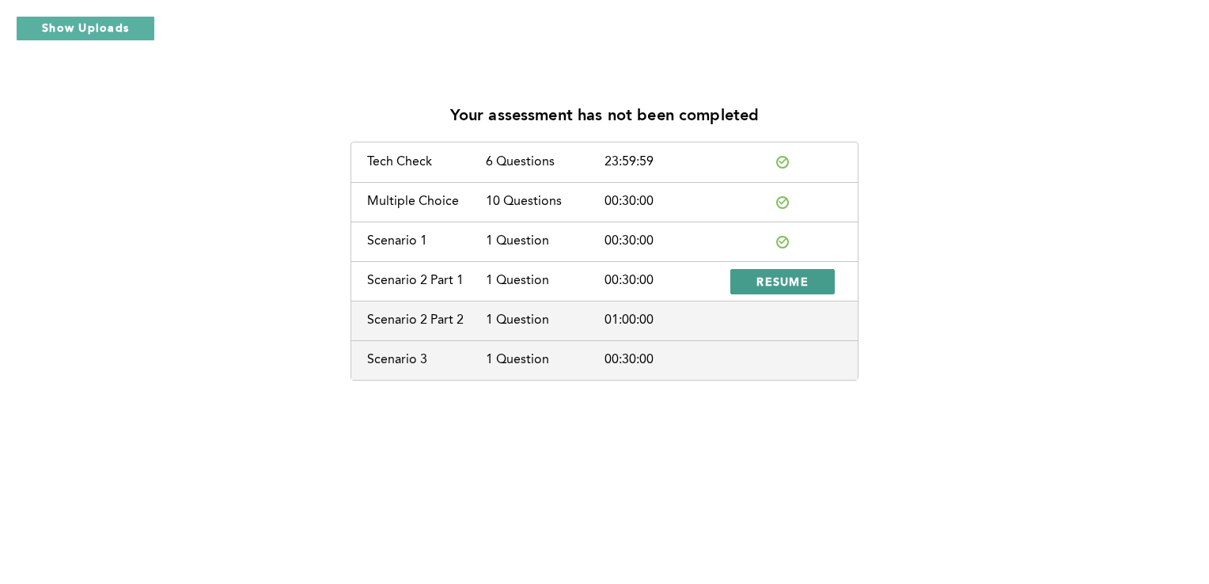
click at [761, 282] on span "RESUME" at bounding box center [783, 281] width 52 height 15
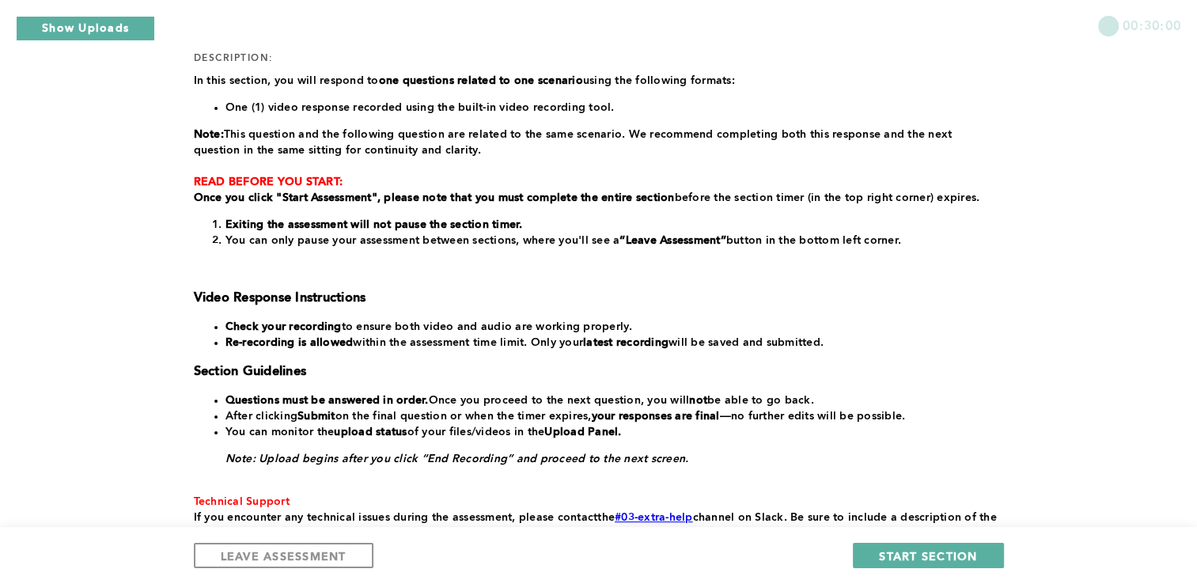
scroll to position [220, 0]
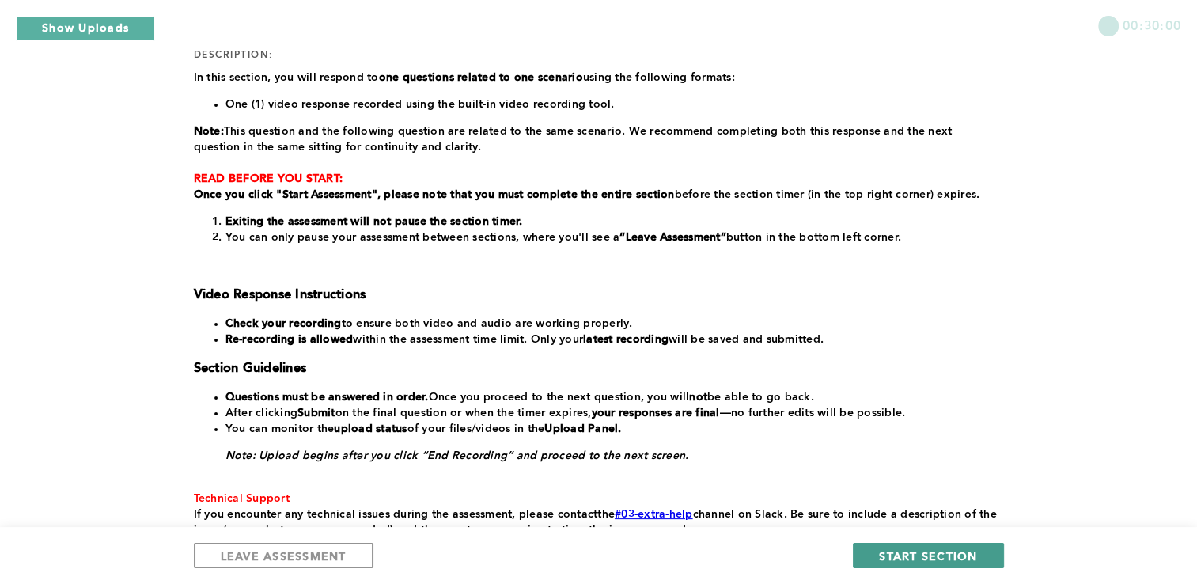
click at [955, 560] on span "START SECTION" at bounding box center [928, 555] width 98 height 15
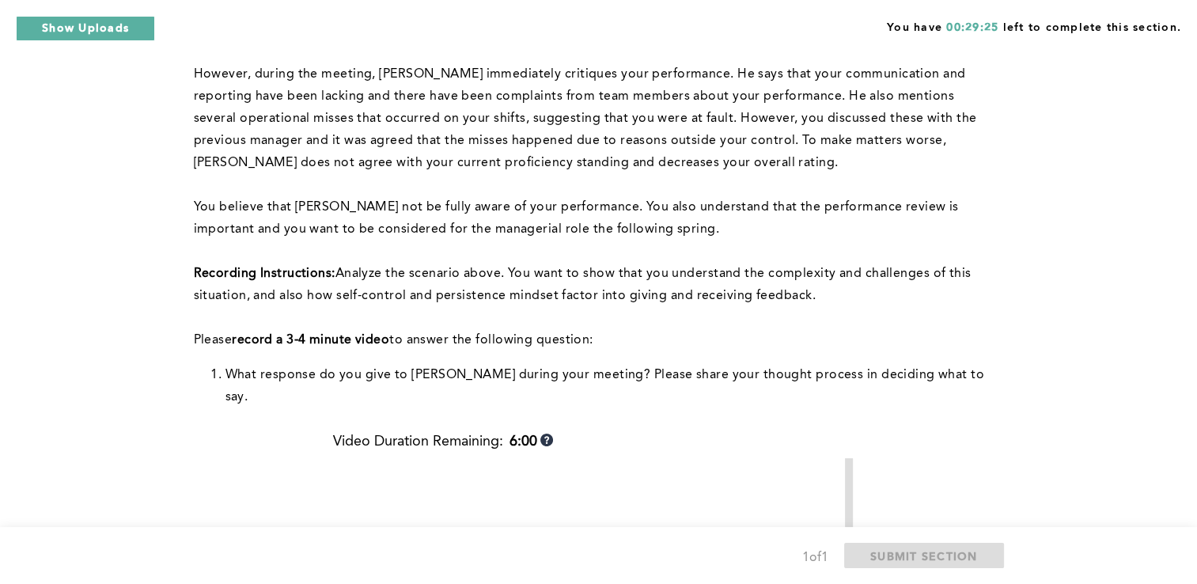
scroll to position [294, 0]
